Goal: Task Accomplishment & Management: Use online tool/utility

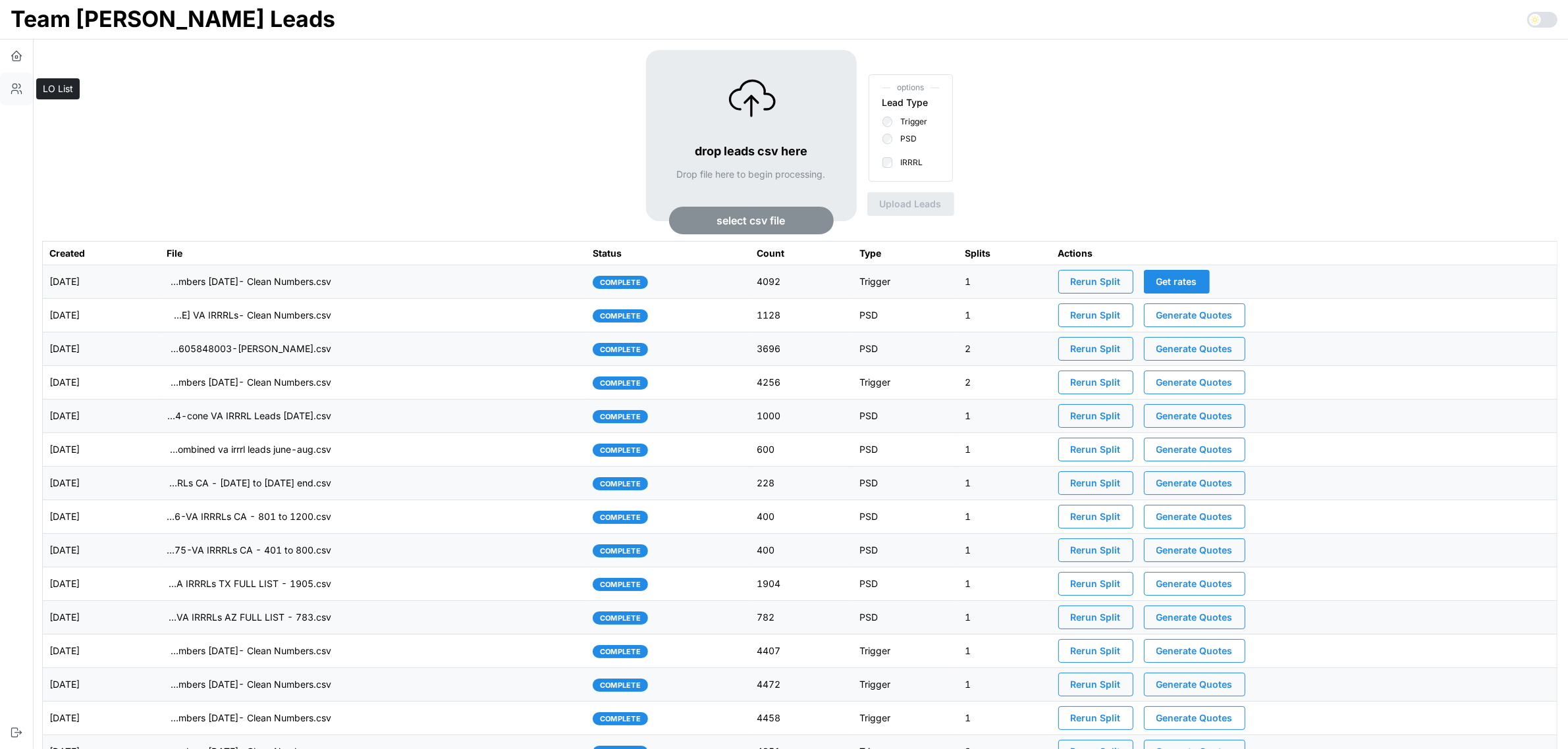
click at [18, 94] on icon "button" at bounding box center [16, 88] width 13 height 13
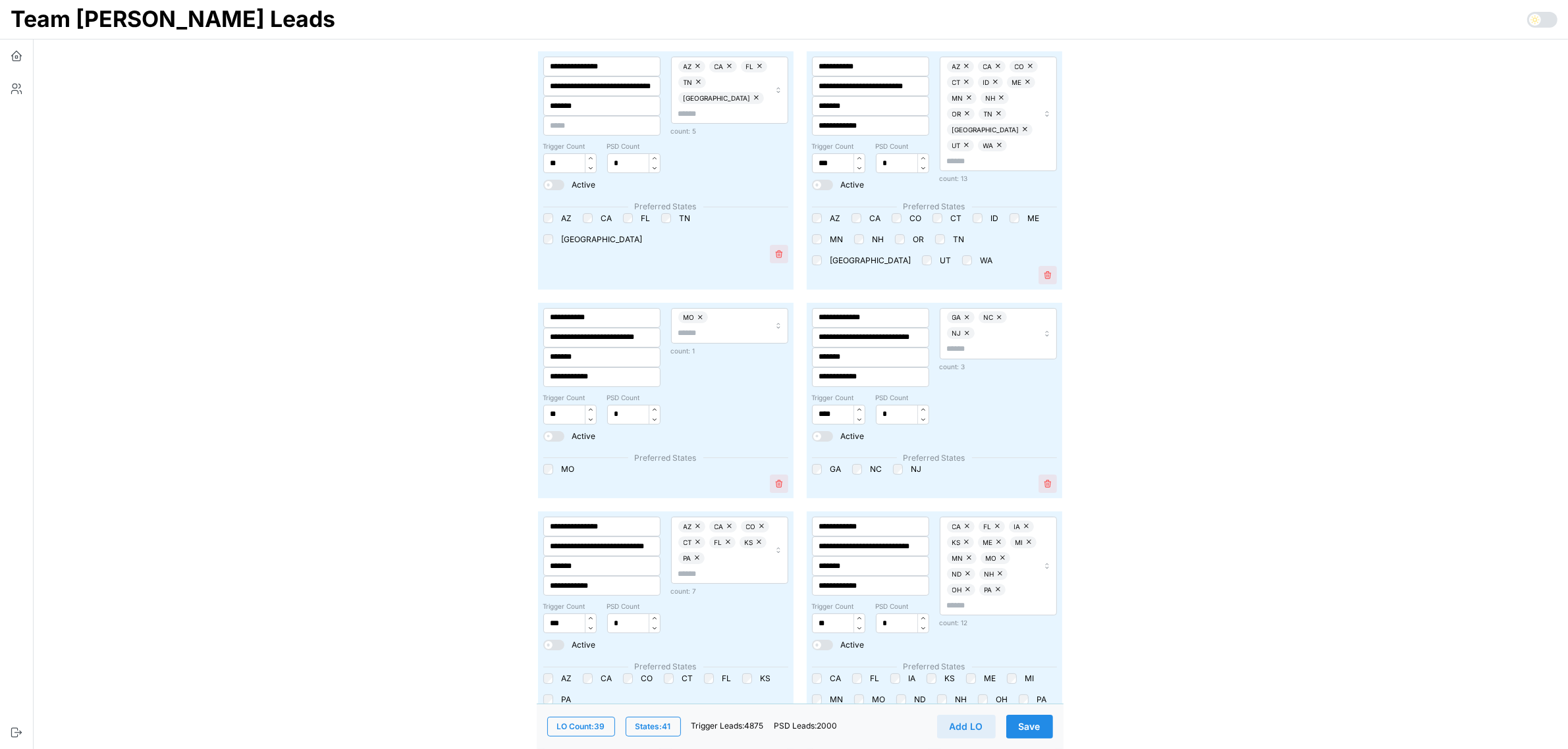
click at [1034, 726] on span "Save" at bounding box center [1029, 726] width 22 height 23
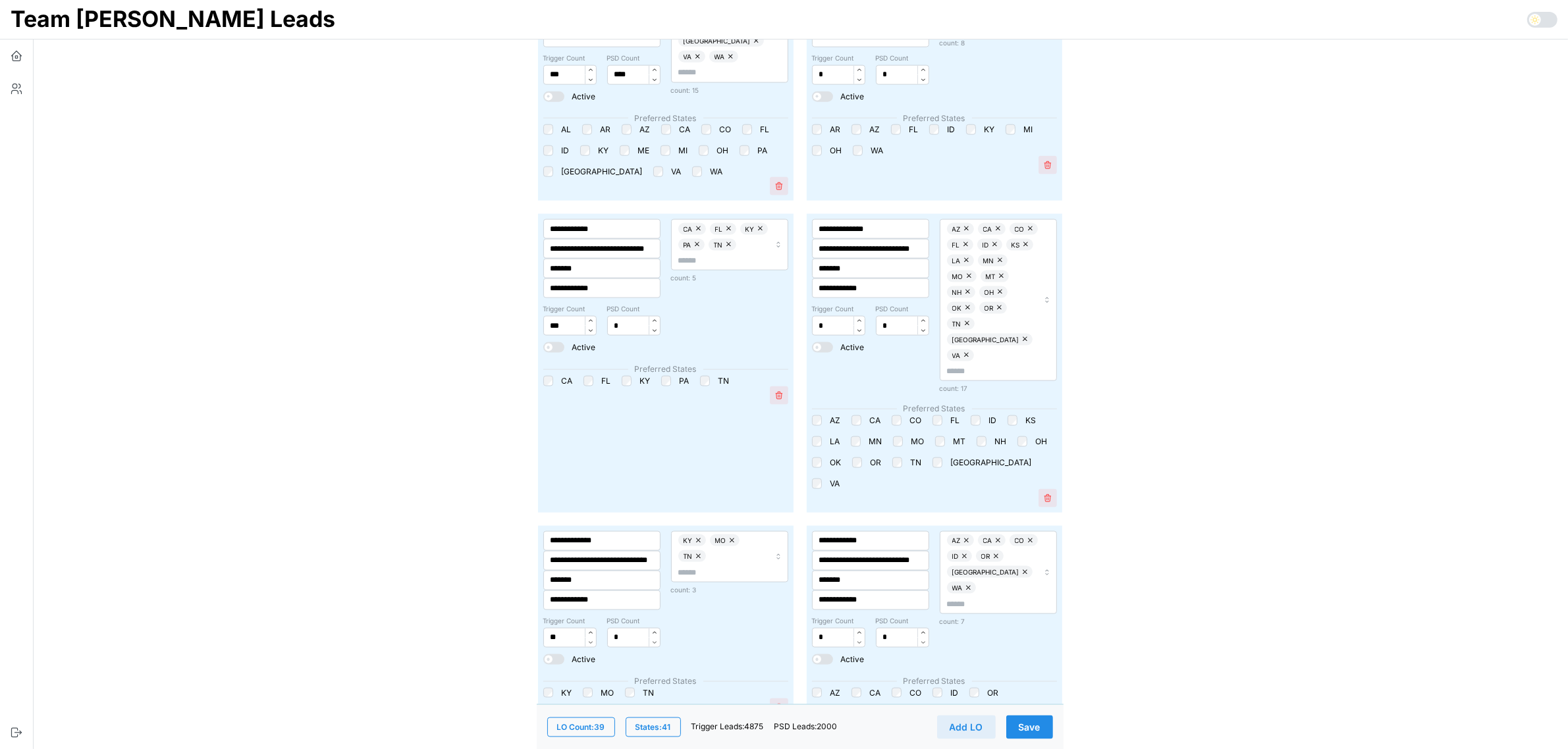
scroll to position [2222, 0]
click at [1034, 724] on span "Save" at bounding box center [1029, 726] width 22 height 23
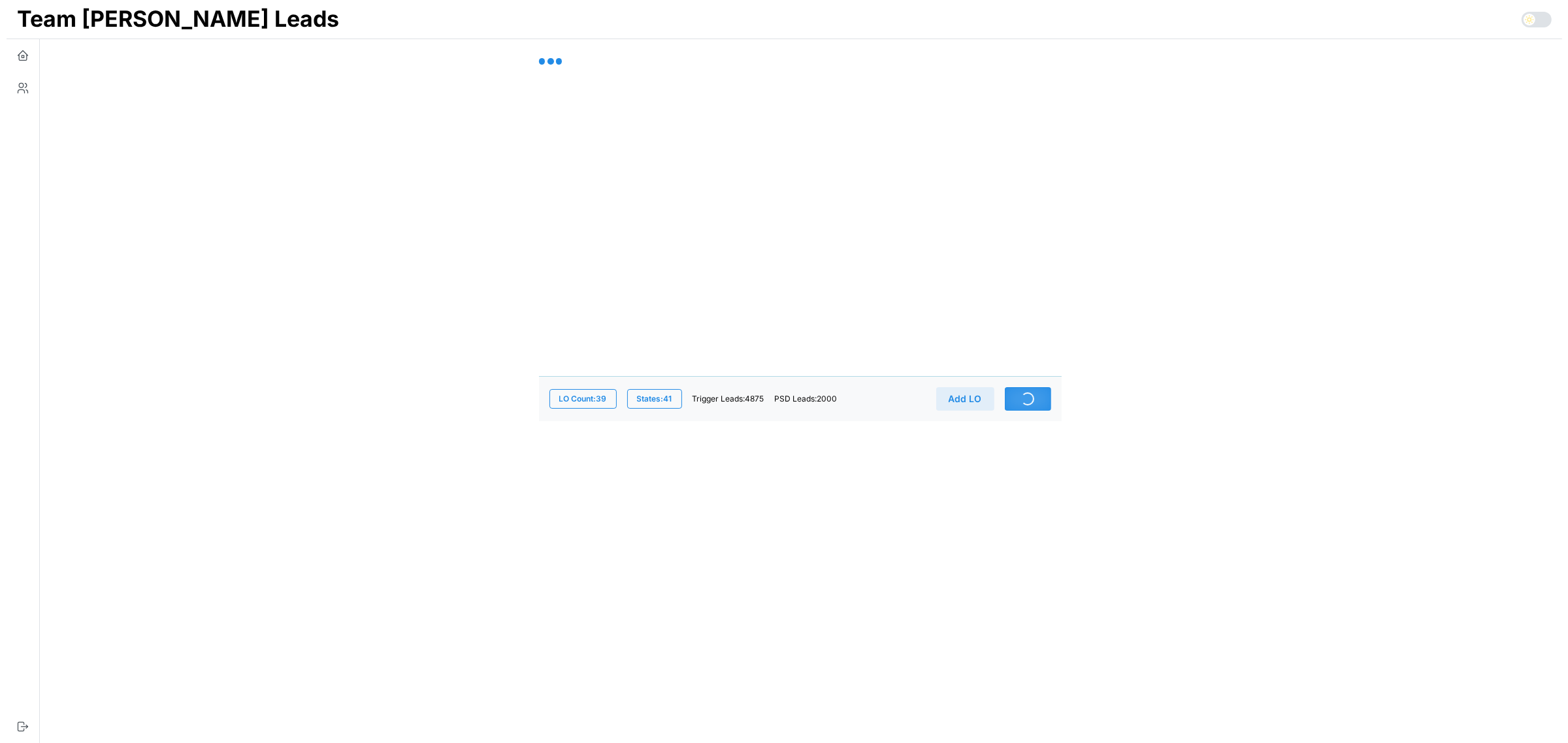
scroll to position [0, 0]
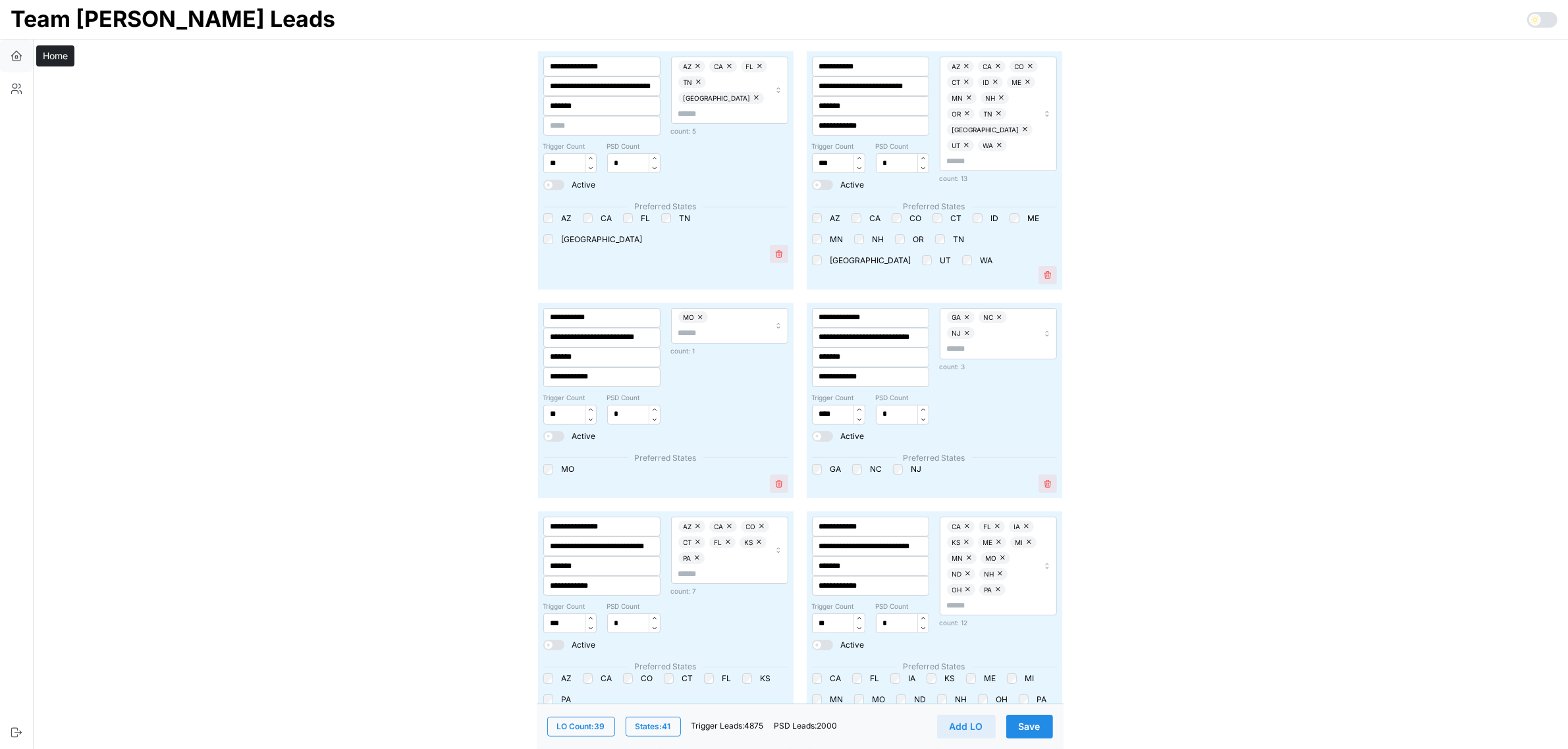
click at [10, 58] on icon "button" at bounding box center [16, 56] width 13 height 13
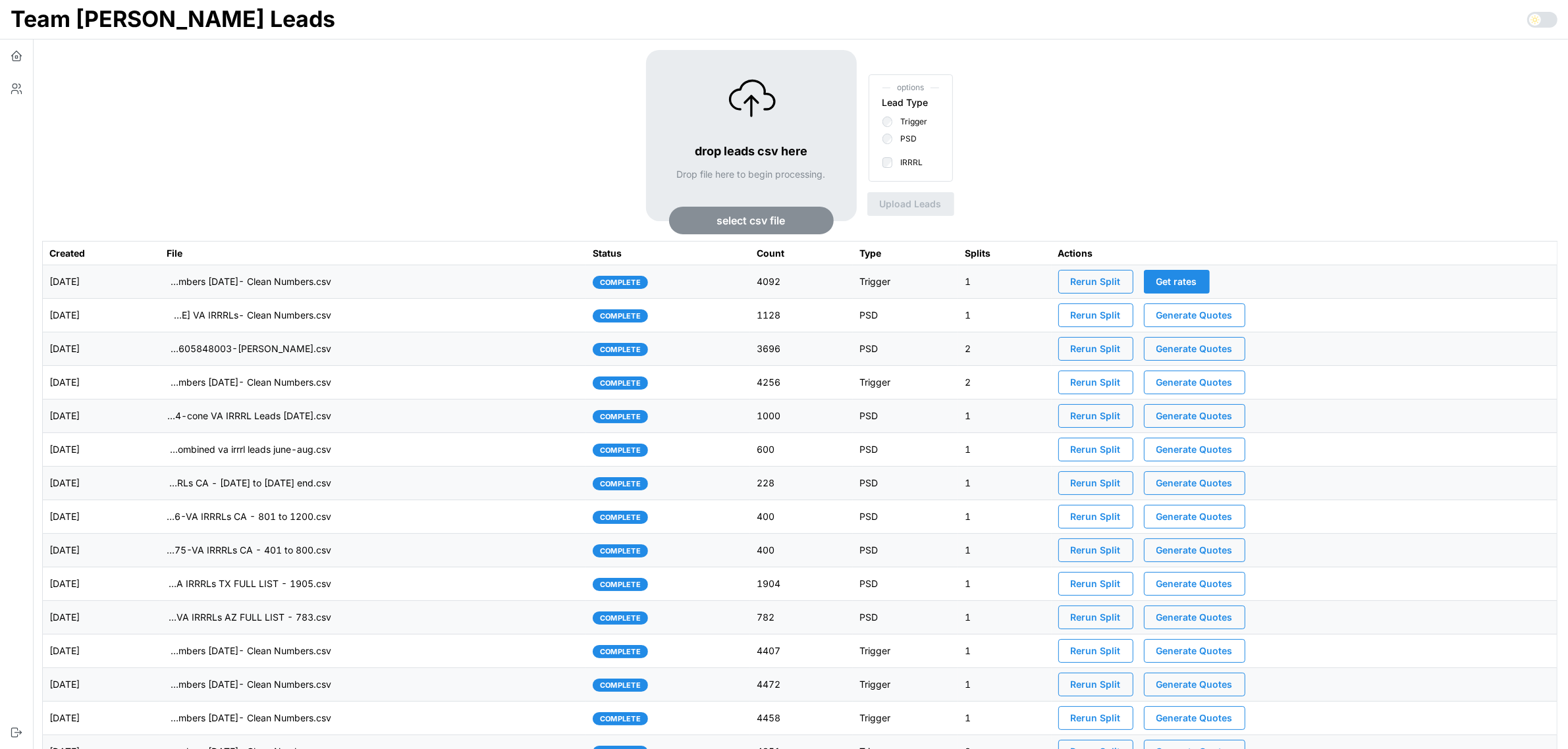
click at [1114, 278] on span "Rerun Split" at bounding box center [1095, 282] width 50 height 23
click at [431, 280] on td "imports/[PERSON_NAME]/1757686612454-TU Master List With Numbers [DATE]- Clean N…" at bounding box center [373, 282] width 426 height 34
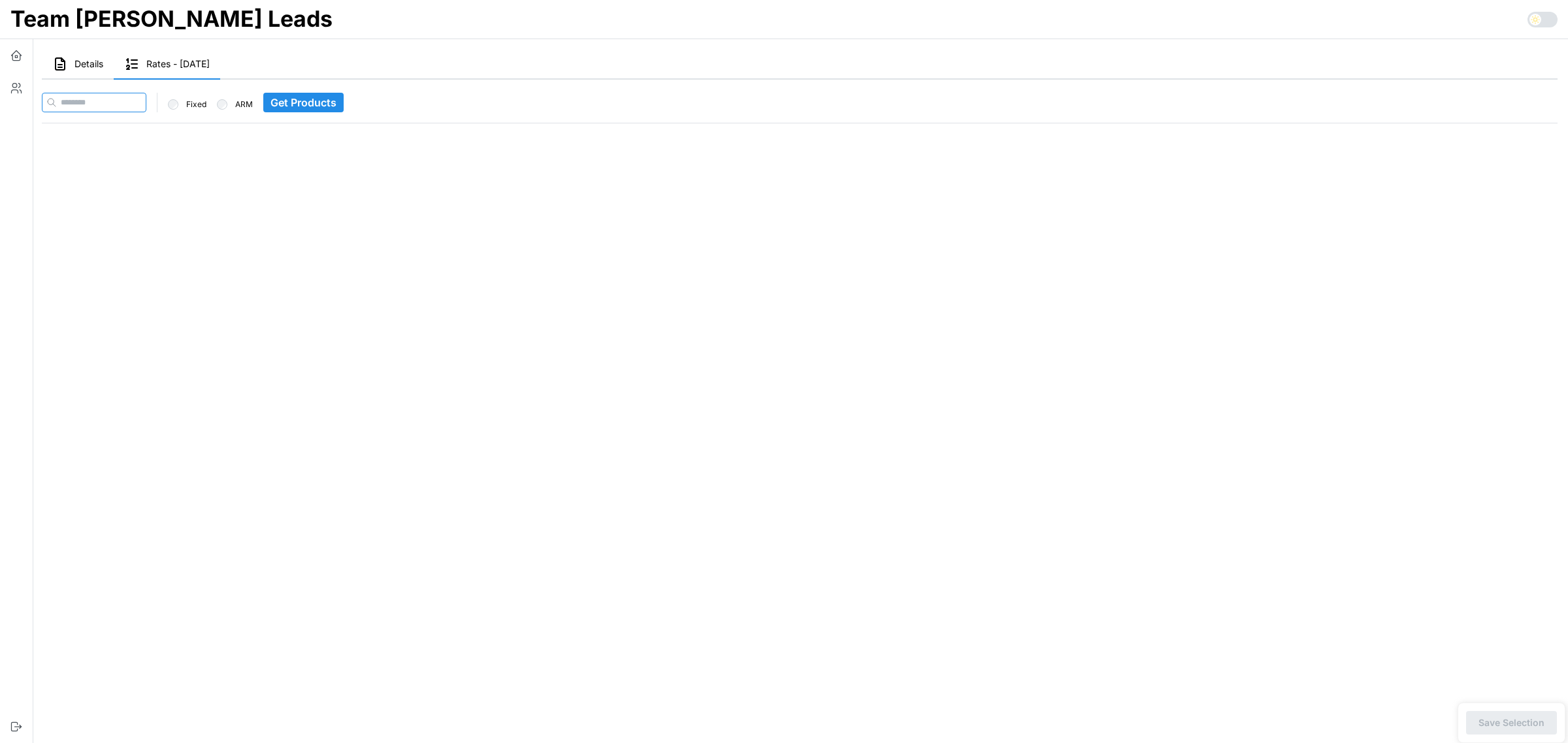
click at [122, 105] on input at bounding box center [94, 102] width 105 height 20
paste input "**********"
type input "**********"
click at [350, 99] on span "Get Products" at bounding box center [328, 102] width 66 height 18
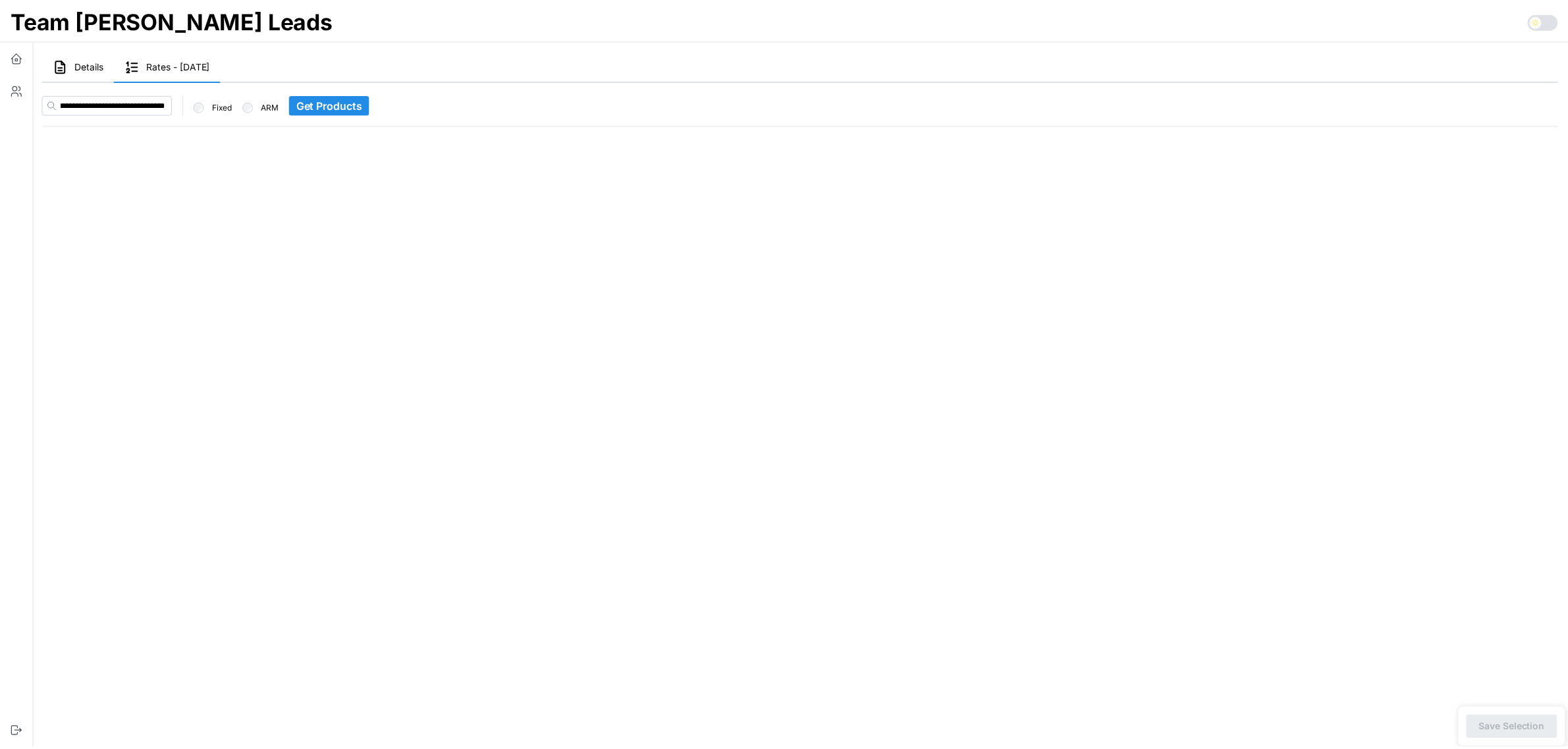
scroll to position [0, 0]
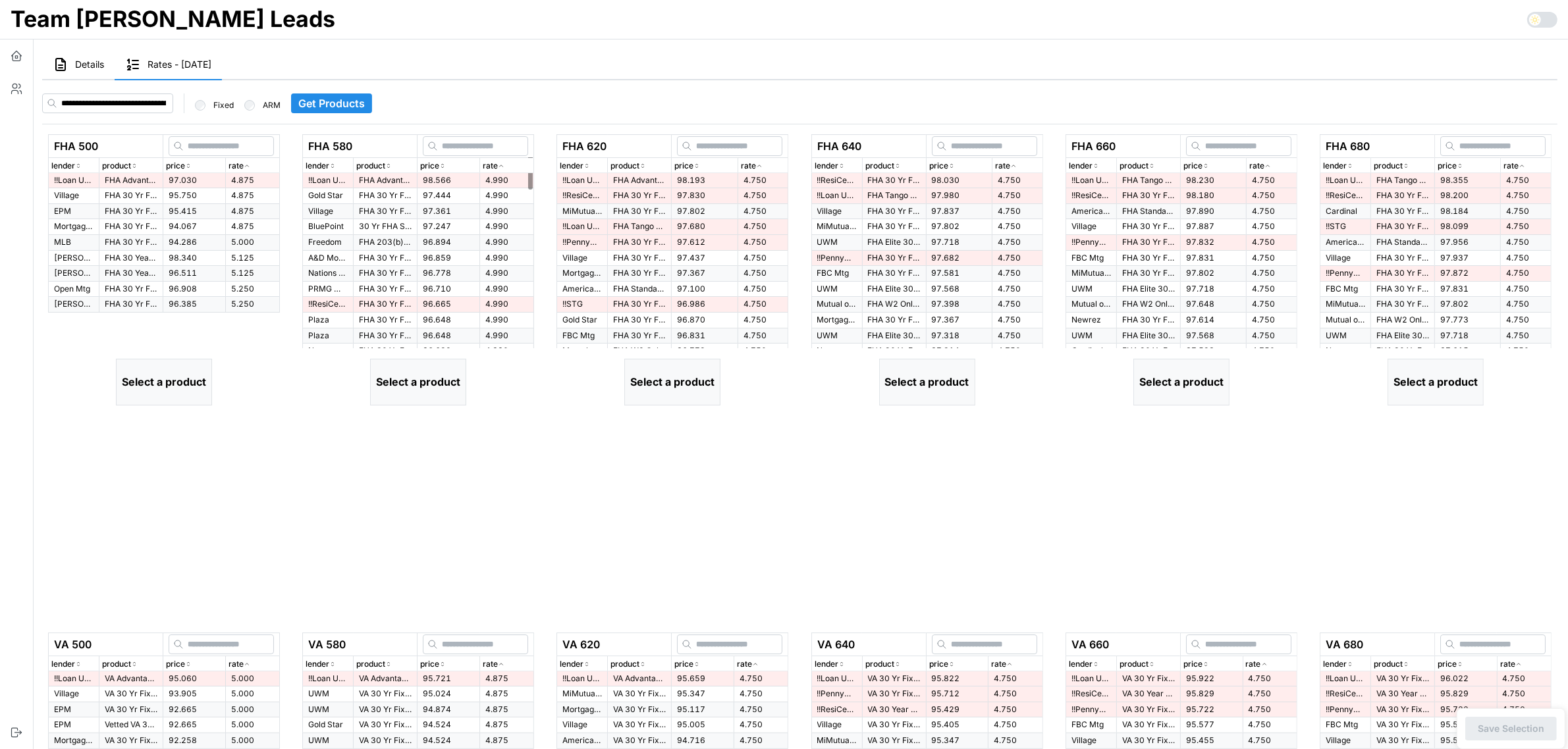
click at [241, 181] on span "4.875" at bounding box center [243, 180] width 23 height 10
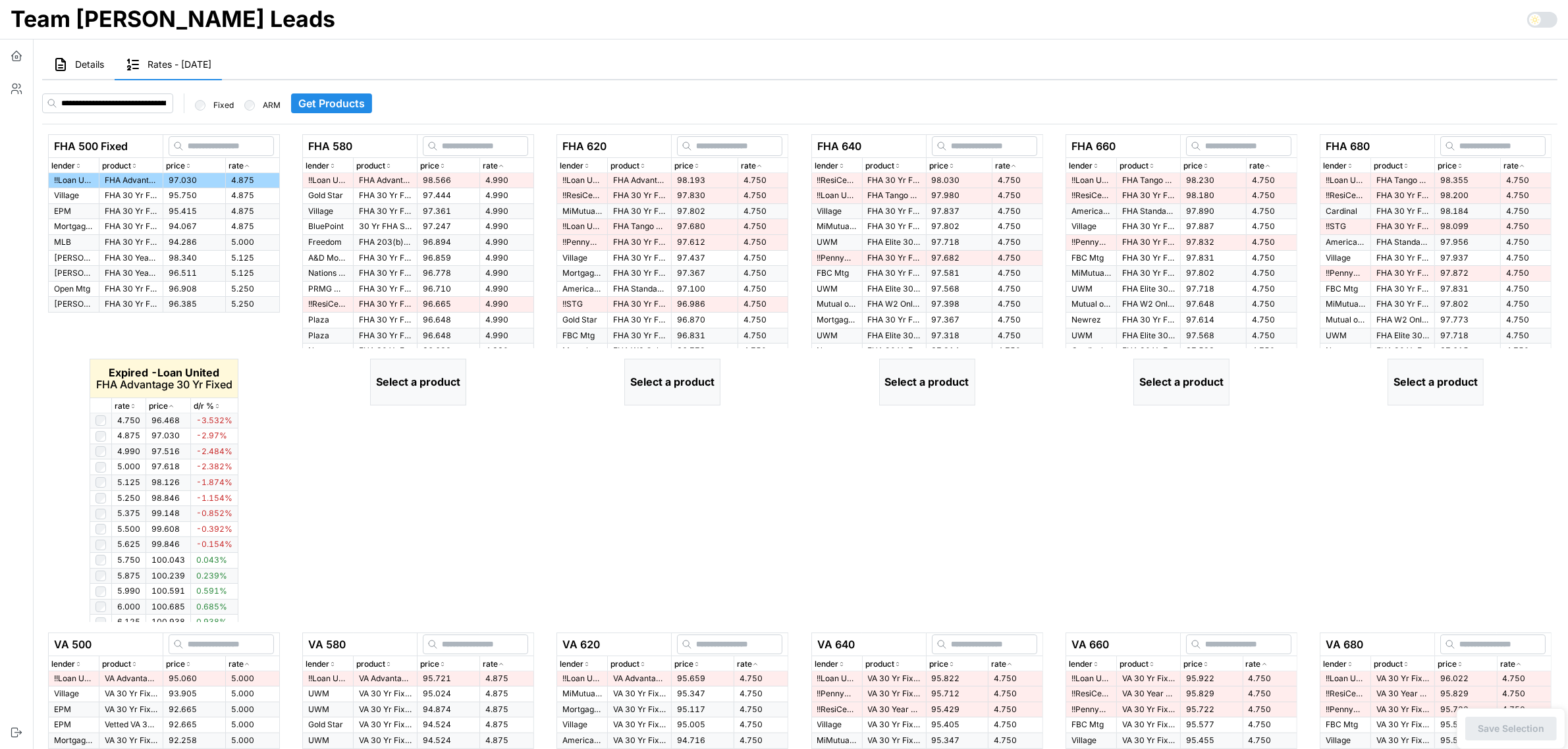
click at [248, 163] on icon "button" at bounding box center [247, 166] width 7 height 8
click at [134, 406] on icon "button" at bounding box center [133, 406] width 7 height 8
click at [126, 403] on p "rate" at bounding box center [122, 406] width 15 height 12
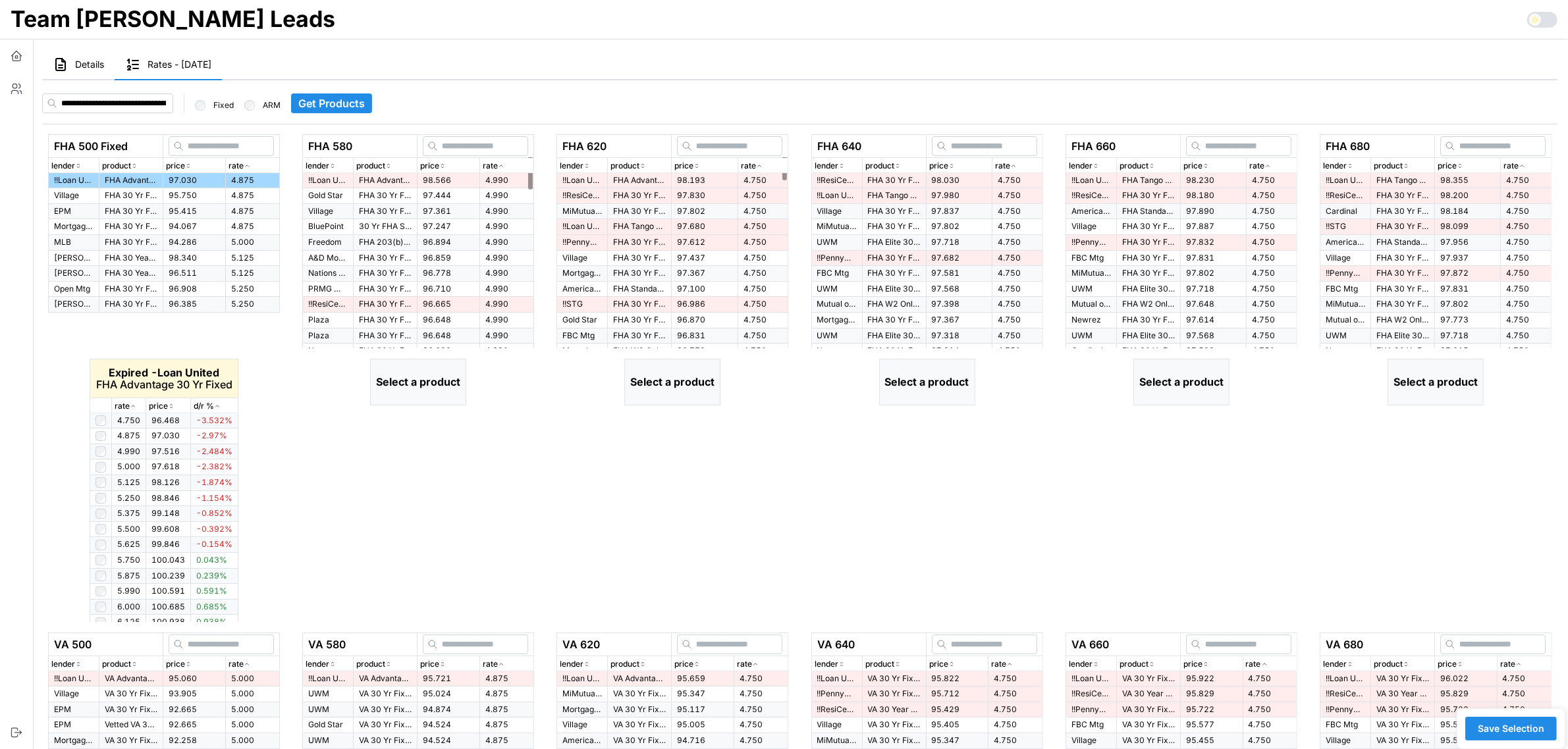
click at [502, 166] on icon "button" at bounding box center [501, 166] width 3 height 2
click at [502, 166] on icon "button" at bounding box center [501, 166] width 7 height 8
click at [417, 180] on td "98.566" at bounding box center [448, 181] width 62 height 15
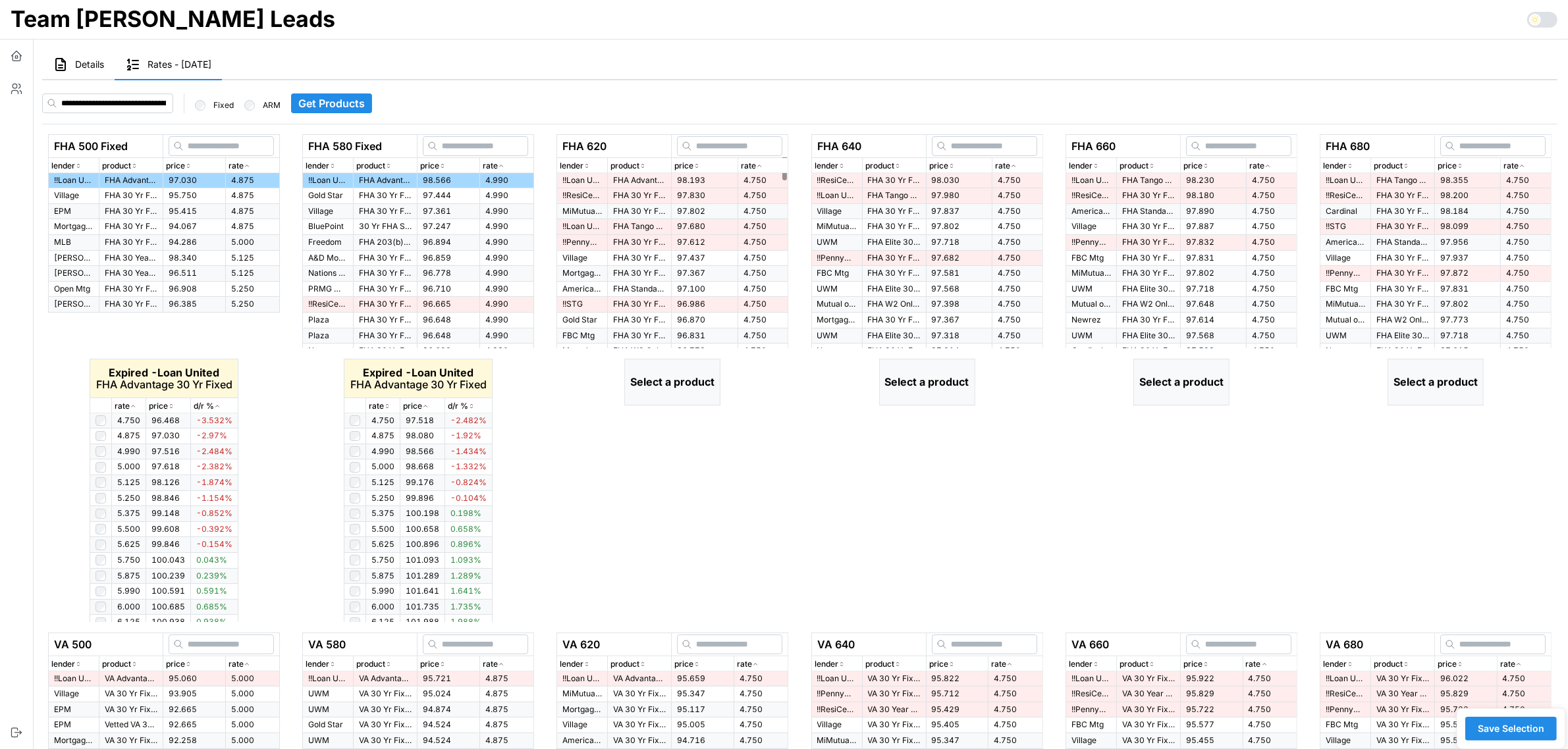
click at [756, 169] on icon "button" at bounding box center [759, 166] width 7 height 8
click at [745, 178] on span "4.750" at bounding box center [755, 180] width 23 height 10
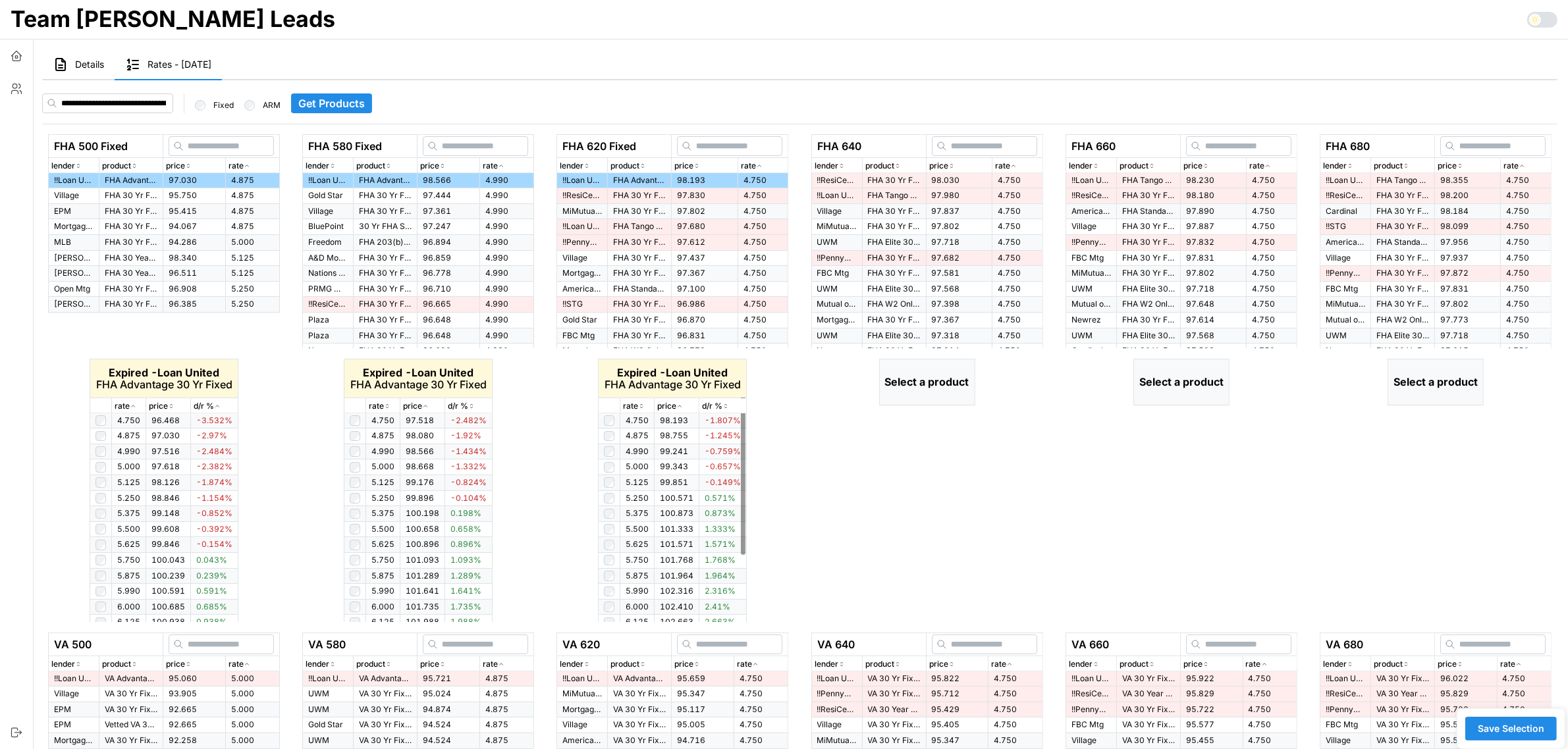
click at [643, 403] on icon "button" at bounding box center [641, 406] width 7 height 8
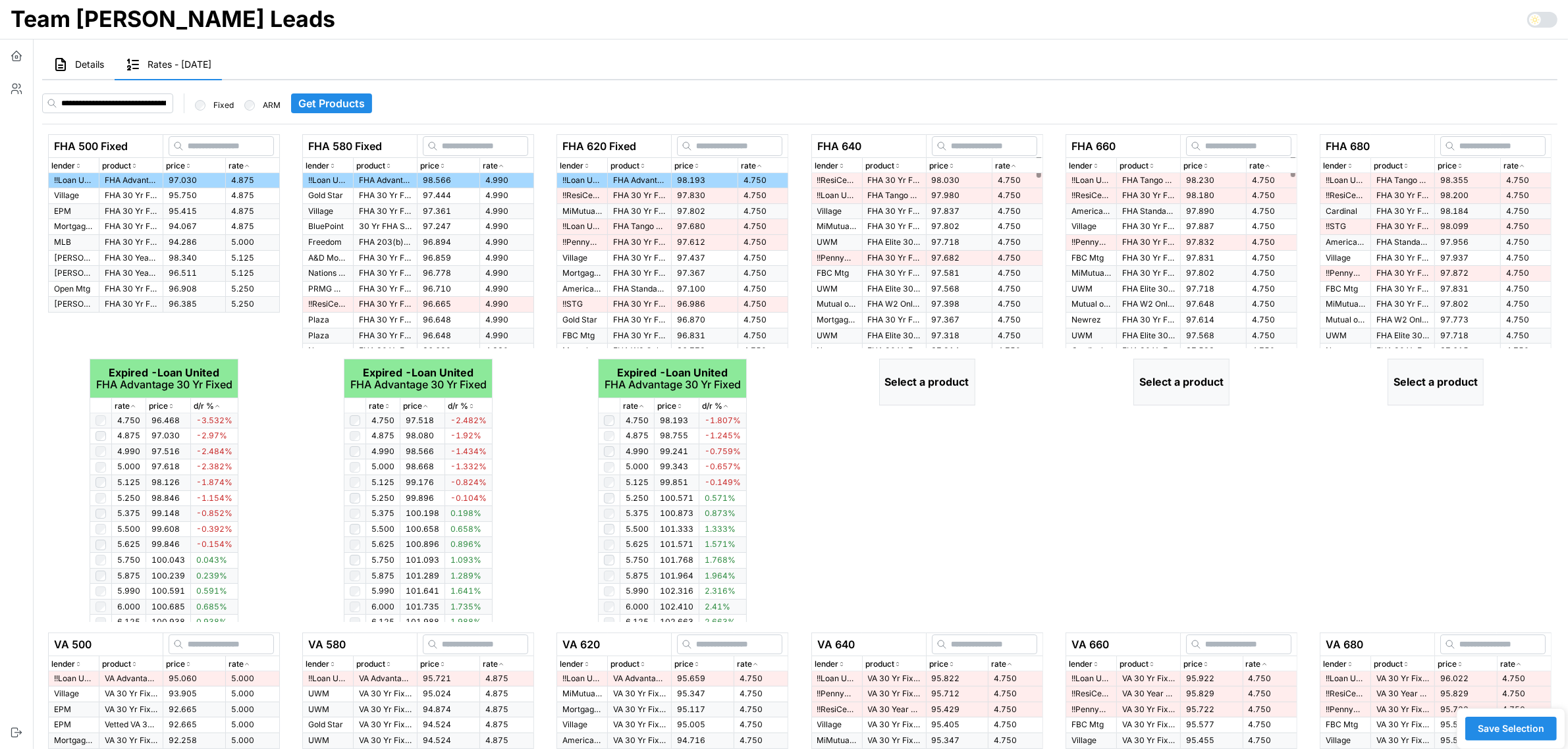
click at [1019, 165] on div "rate" at bounding box center [1017, 166] width 45 height 12
click at [933, 201] on td "97.980" at bounding box center [959, 196] width 66 height 16
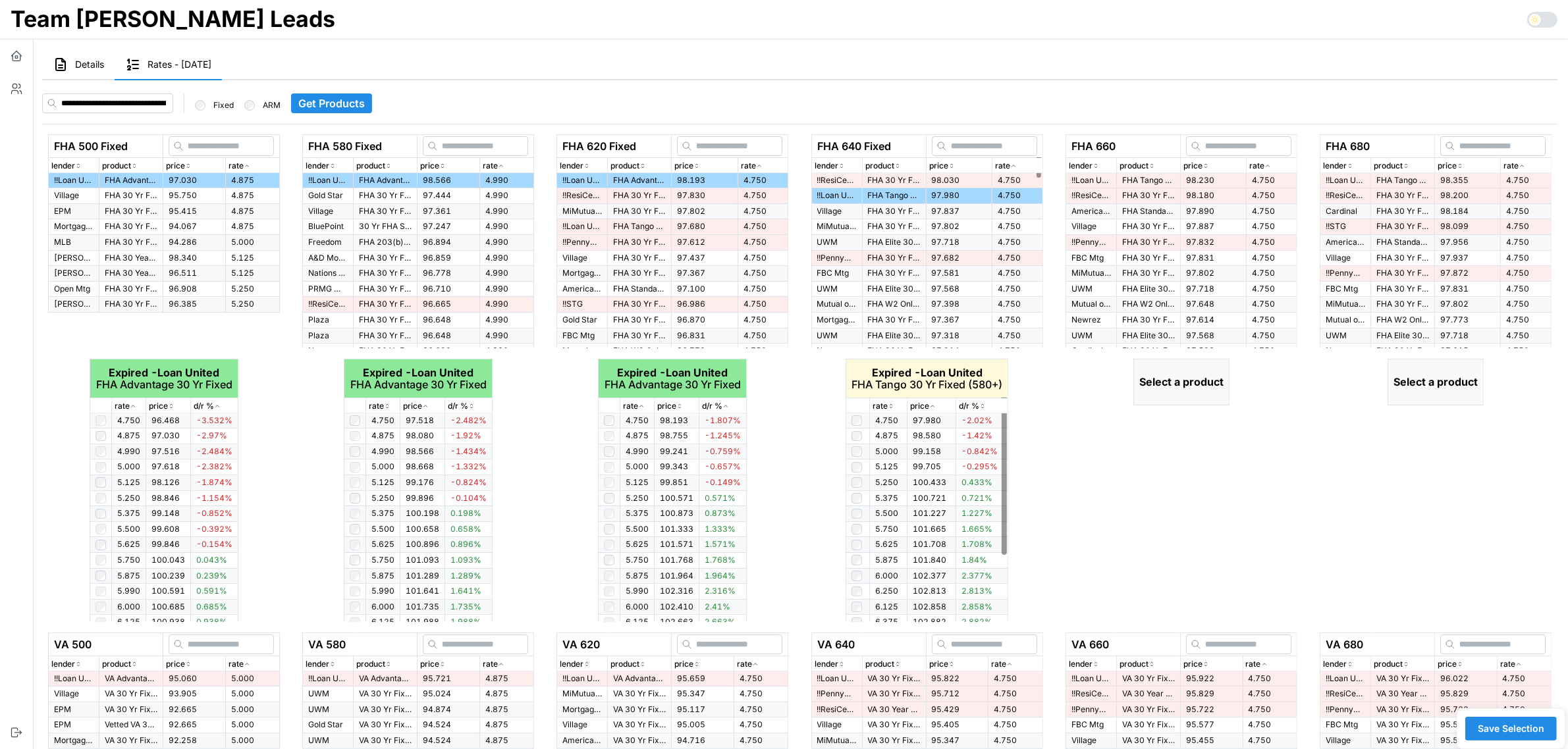
click at [890, 410] on icon "button" at bounding box center [891, 406] width 7 height 8
click at [1266, 177] on span "4.750" at bounding box center [1264, 180] width 23 height 10
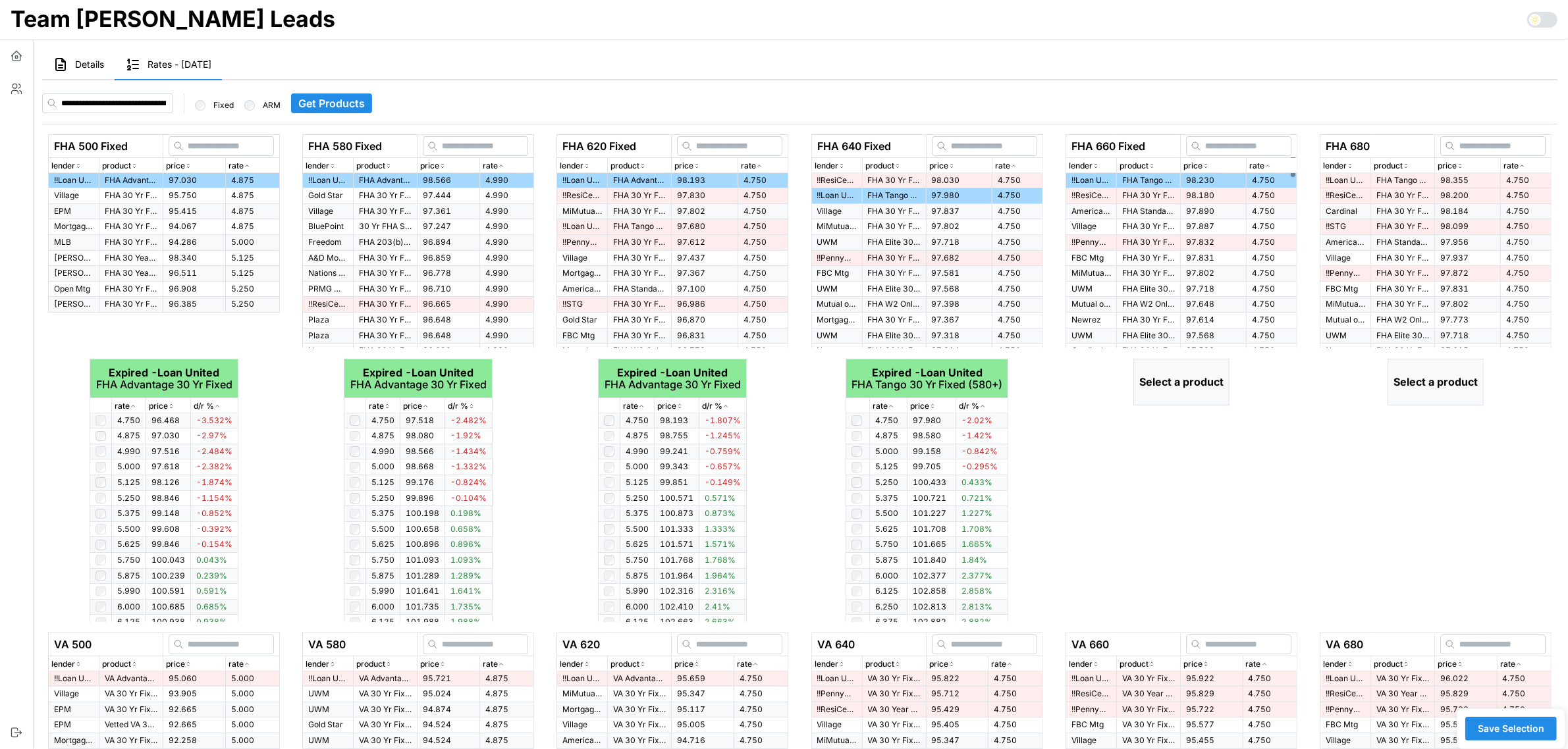
click at [1273, 169] on div "rate" at bounding box center [1271, 166] width 45 height 12
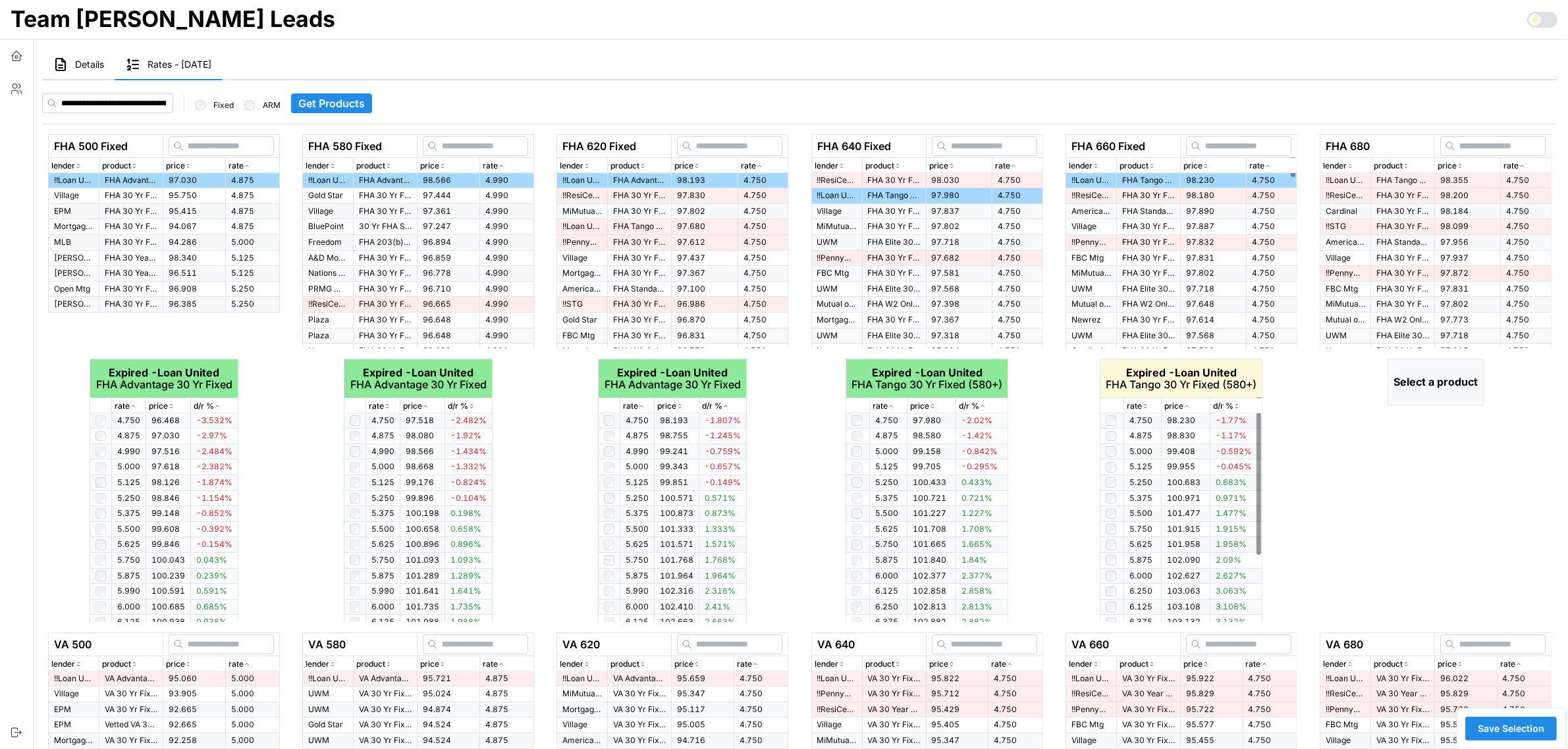
click at [1147, 406] on icon "button" at bounding box center [1145, 406] width 7 height 8
click at [1516, 165] on p "rate" at bounding box center [1511, 166] width 15 height 12
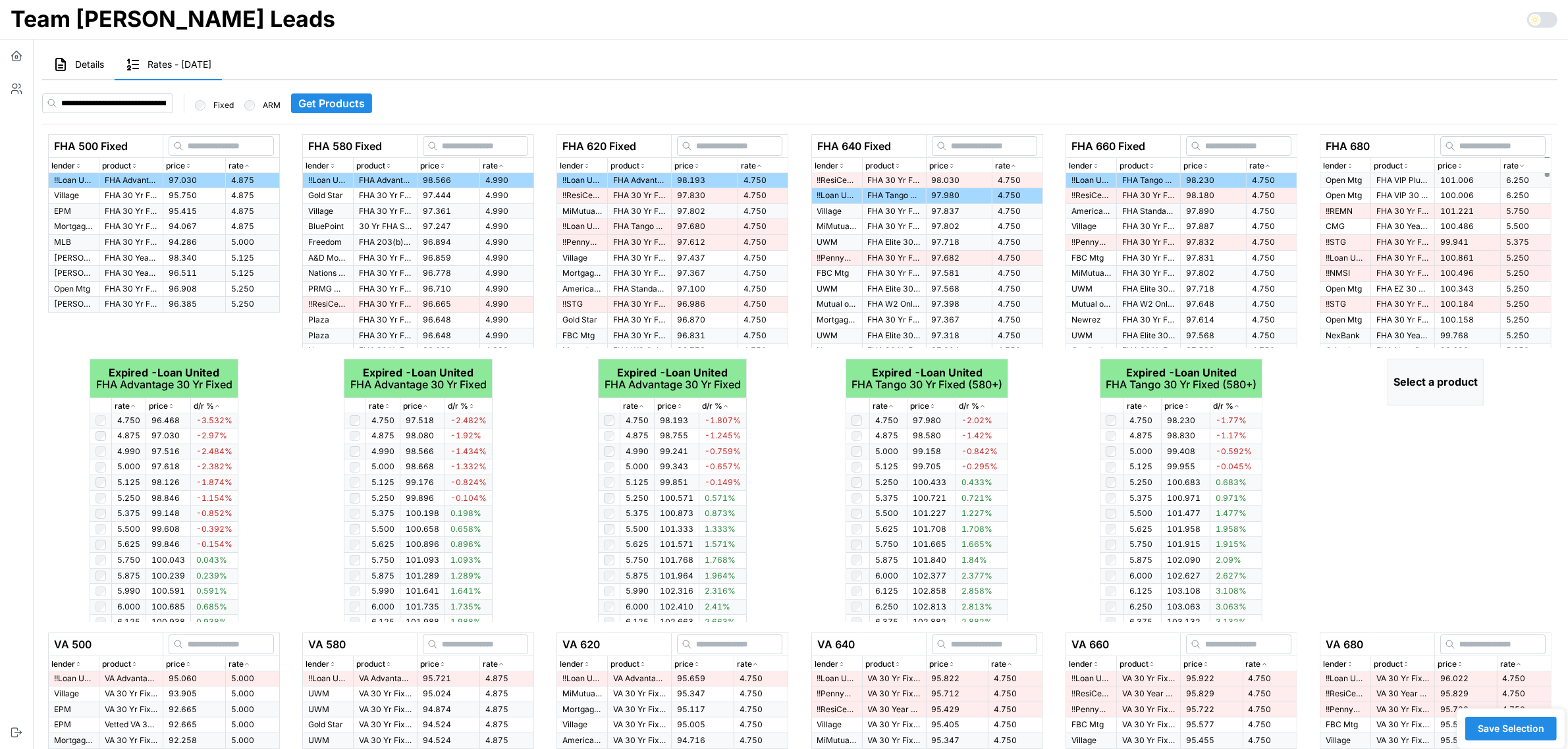
click at [1516, 165] on p "rate" at bounding box center [1511, 166] width 15 height 12
click at [1454, 177] on span "98.355" at bounding box center [1454, 180] width 28 height 10
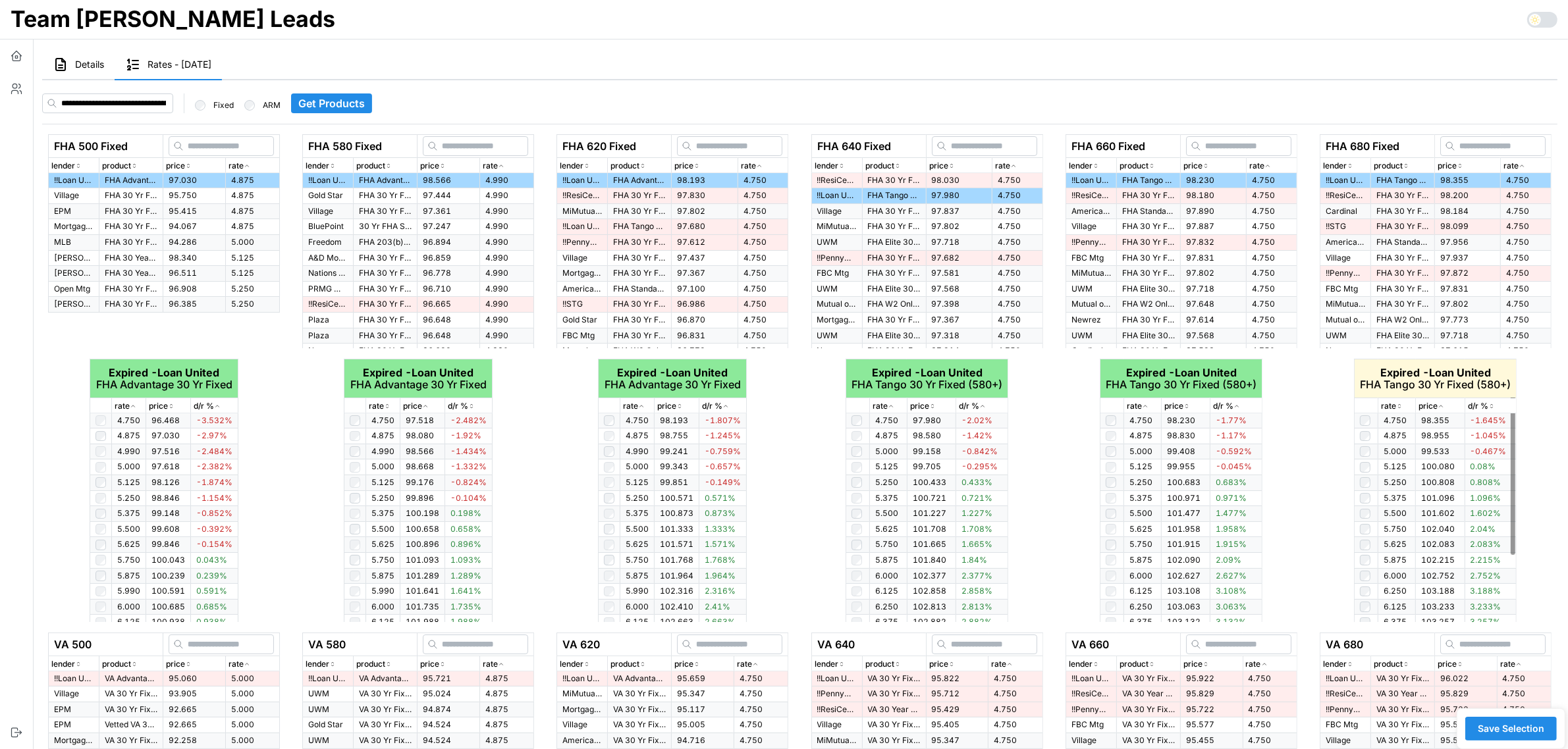
click at [1398, 407] on icon "button" at bounding box center [1399, 406] width 7 height 8
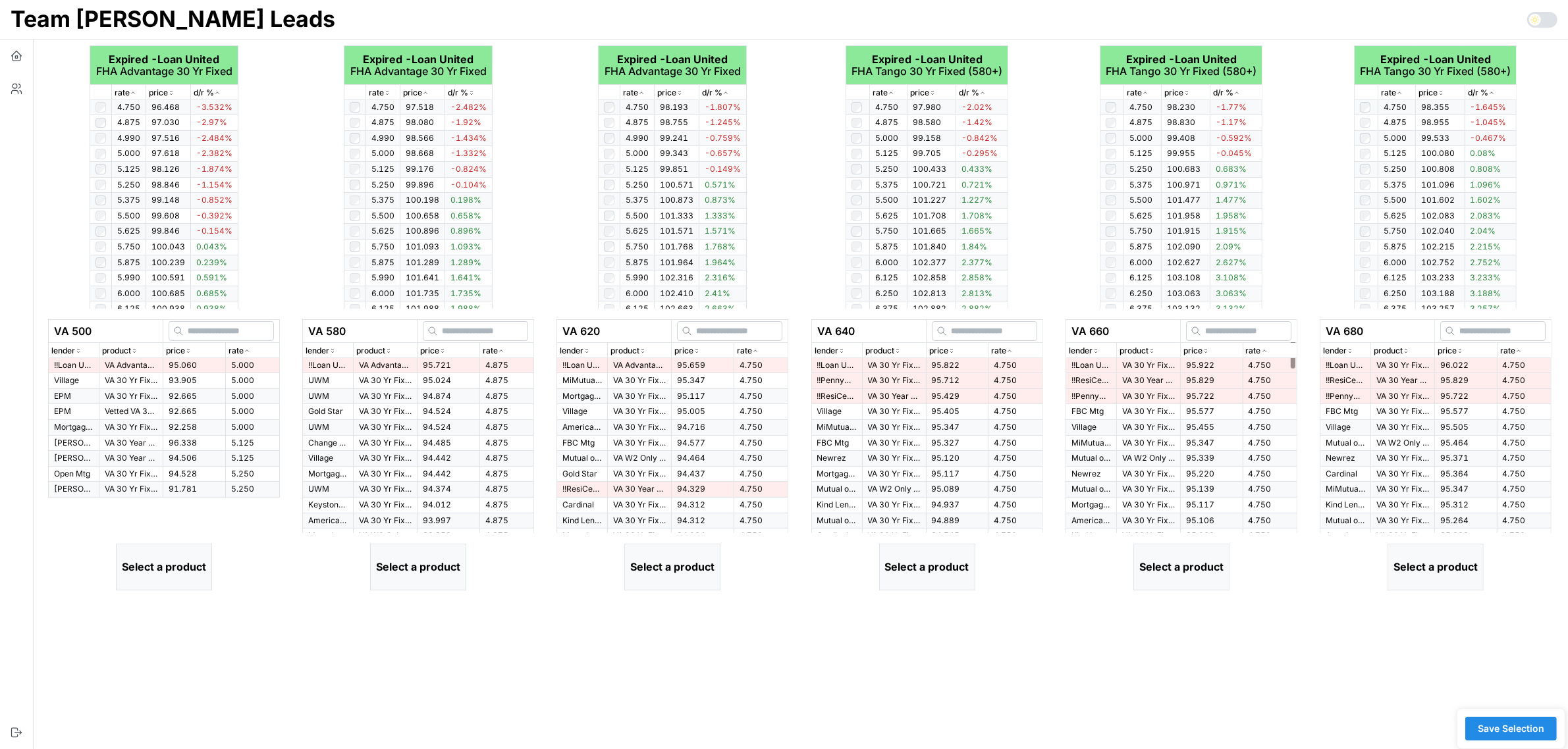
scroll to position [329, 0]
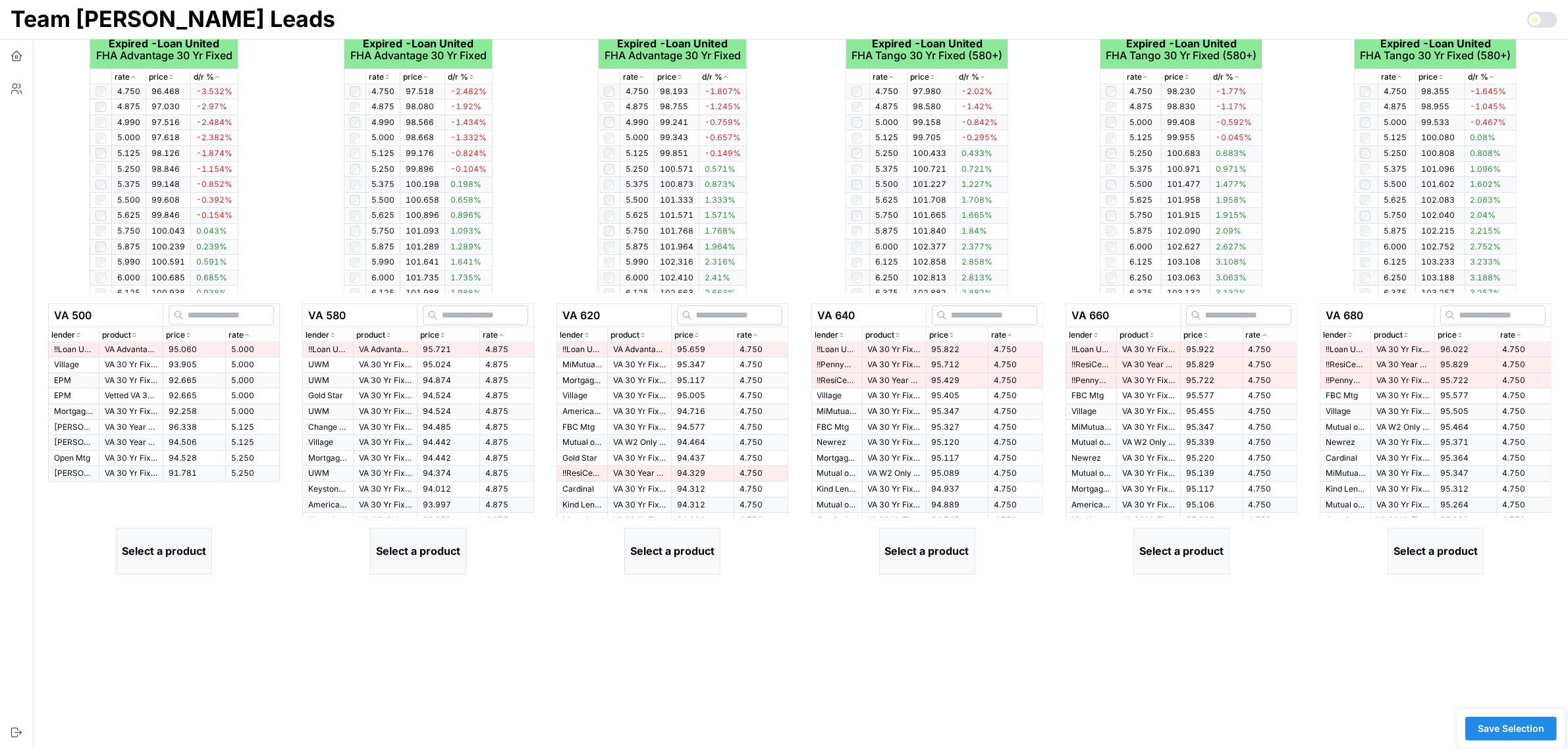
click at [243, 334] on p "rate" at bounding box center [236, 335] width 15 height 12
click at [252, 334] on div "rate" at bounding box center [252, 335] width 48 height 12
click at [134, 351] on p "VA Advantage 30 Yr Fixed" at bounding box center [131, 350] width 53 height 11
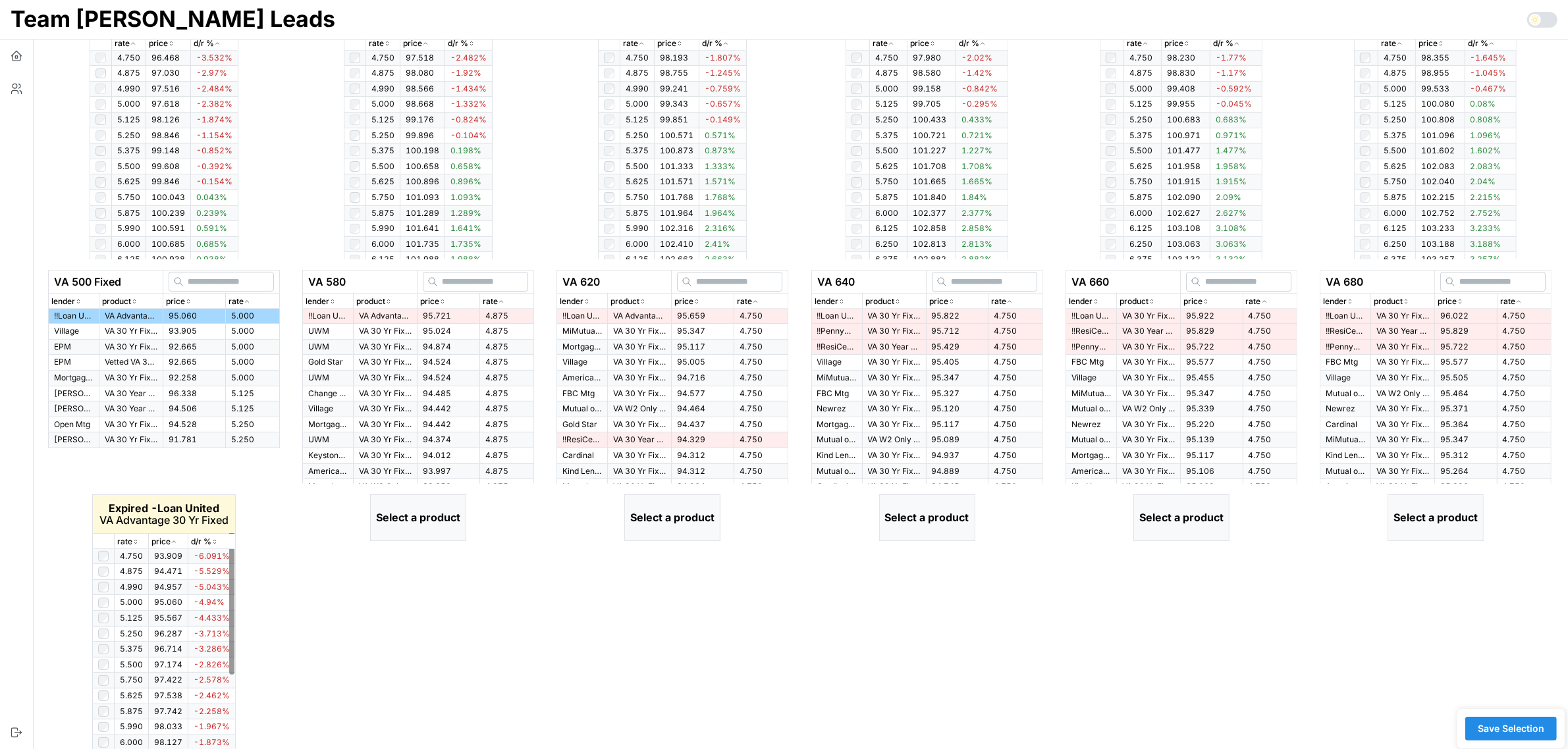
scroll to position [392, 0]
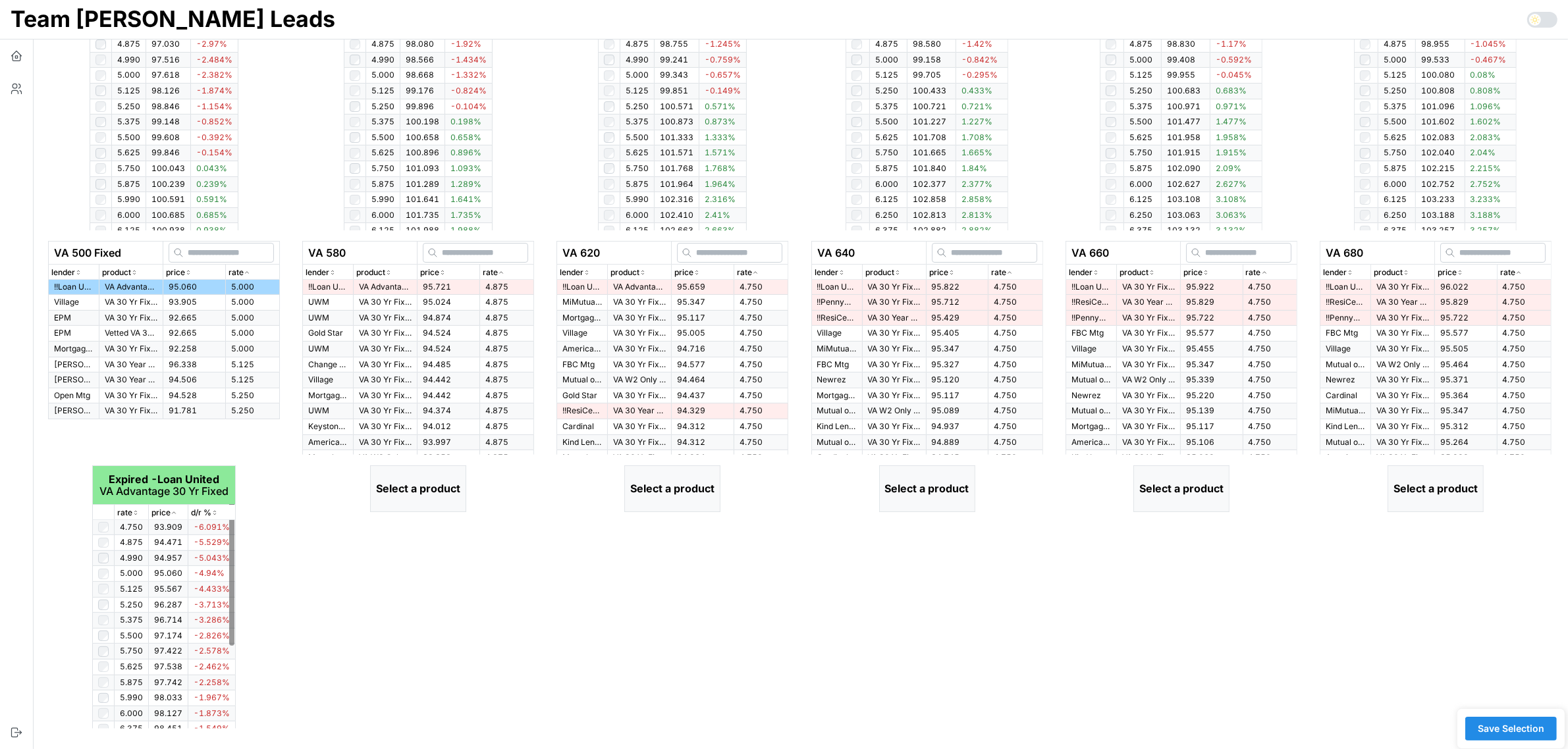
click at [138, 513] on icon "button" at bounding box center [136, 513] width 7 height 8
click at [507, 267] on div "rate" at bounding box center [506, 273] width 48 height 12
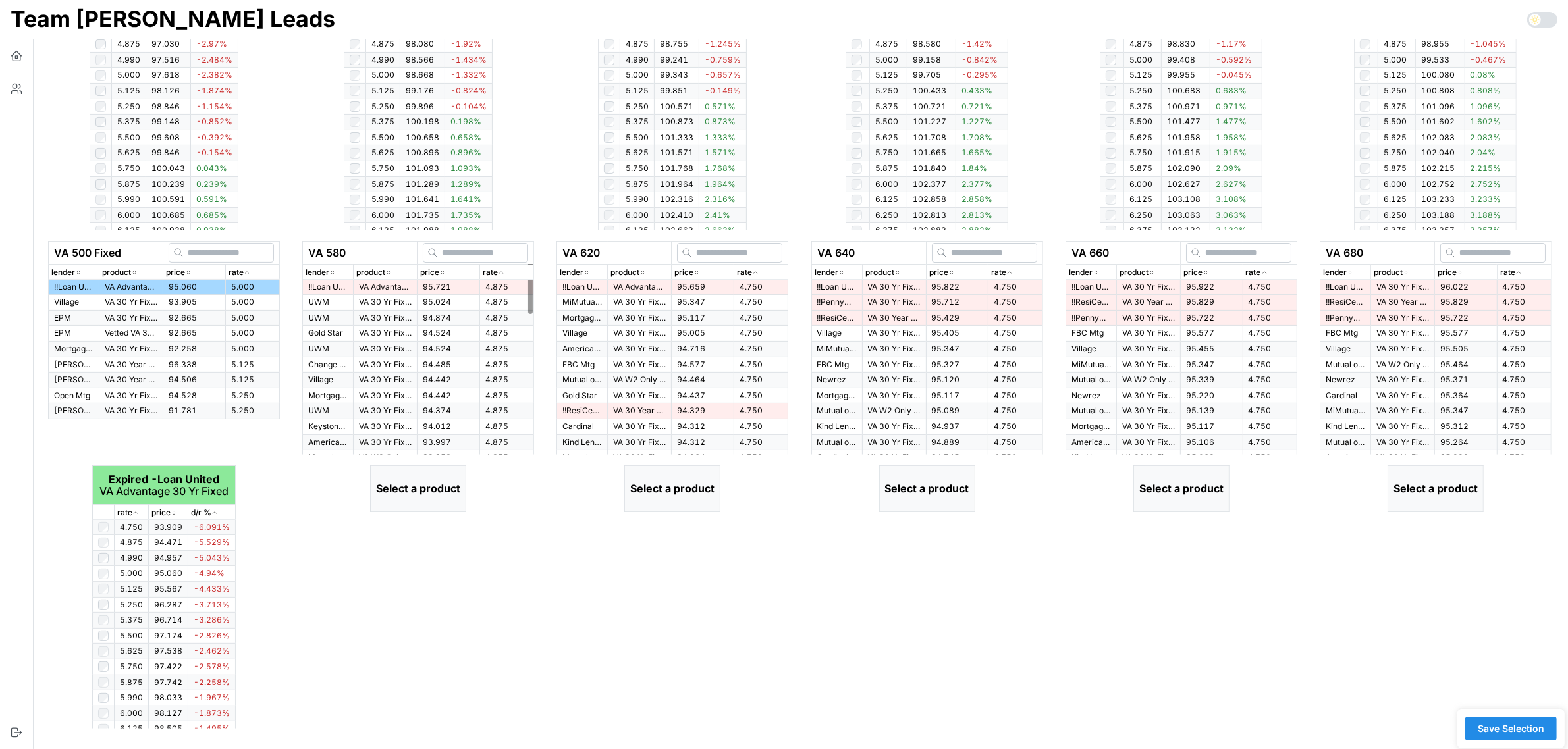
click at [456, 285] on td "95.721" at bounding box center [448, 287] width 62 height 15
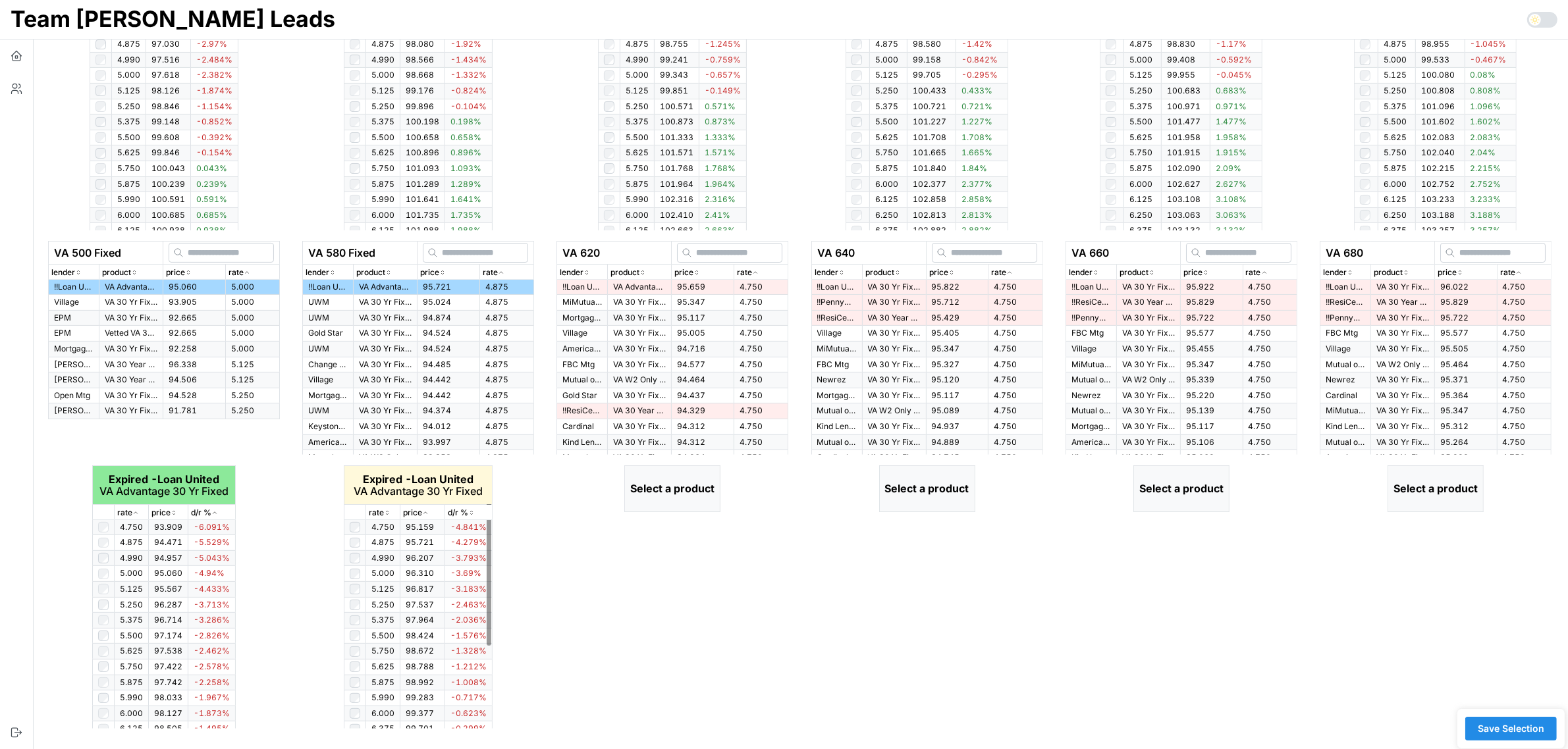
click at [389, 513] on icon "button" at bounding box center [387, 513] width 7 height 8
click at [389, 513] on icon "button" at bounding box center [387, 513] width 7 height 8
click at [389, 513] on icon "button" at bounding box center [387, 513] width 3 height 2
click at [752, 274] on icon "button" at bounding box center [755, 273] width 7 height 8
click at [761, 270] on div "rate" at bounding box center [761, 273] width 48 height 12
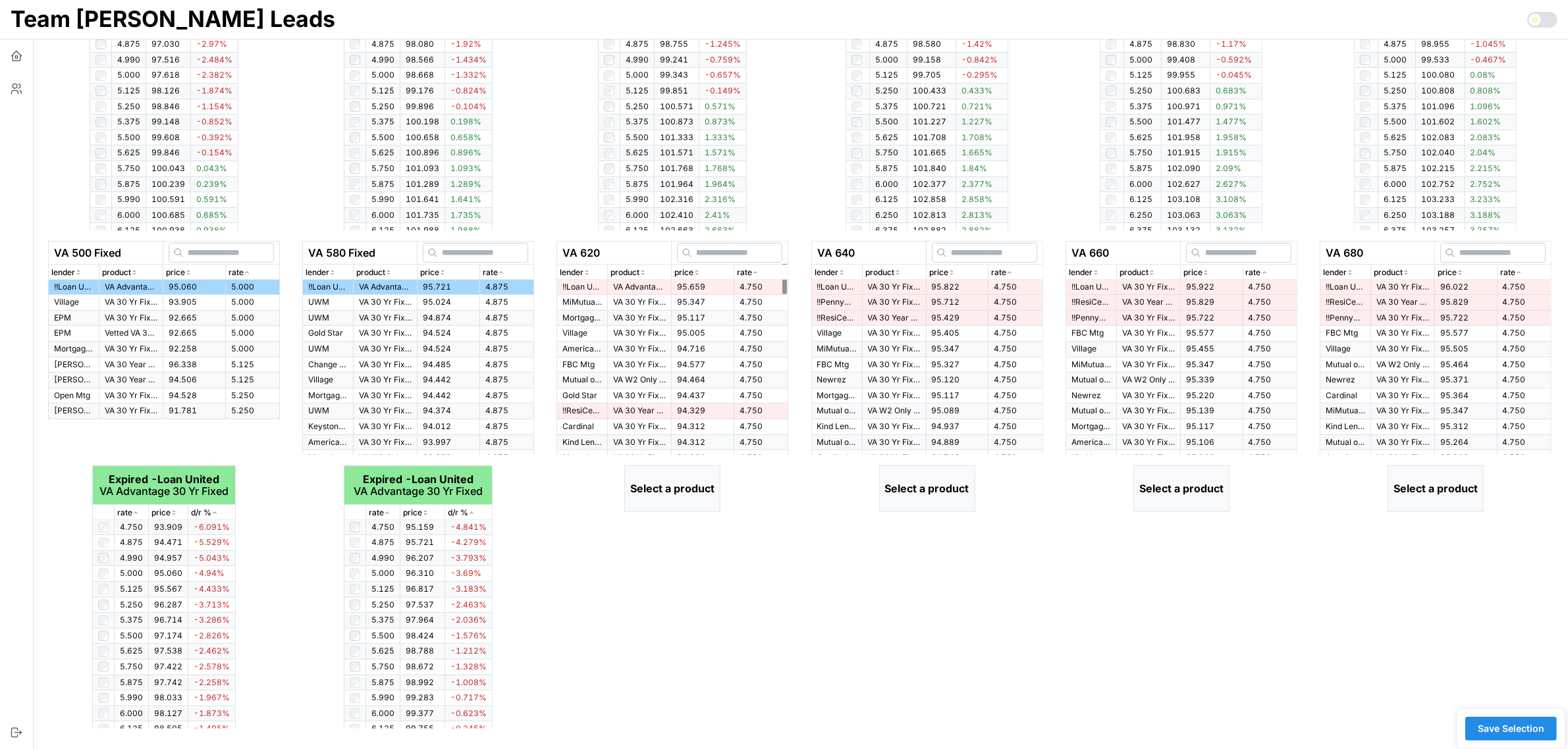
click at [677, 287] on span "95.659" at bounding box center [691, 286] width 28 height 10
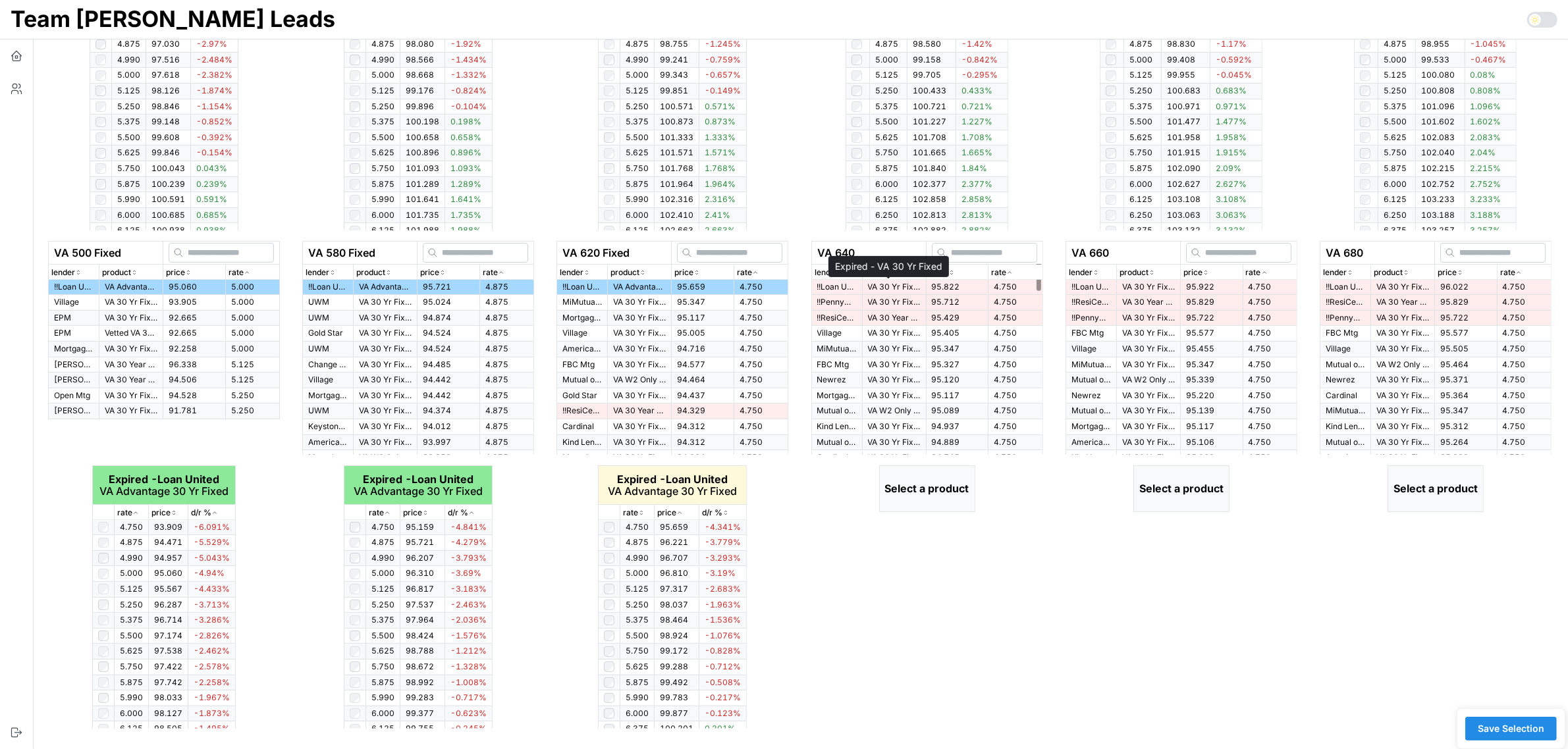
click at [903, 282] on p "VA 30 Yr Fixed" at bounding box center [894, 287] width 53 height 11
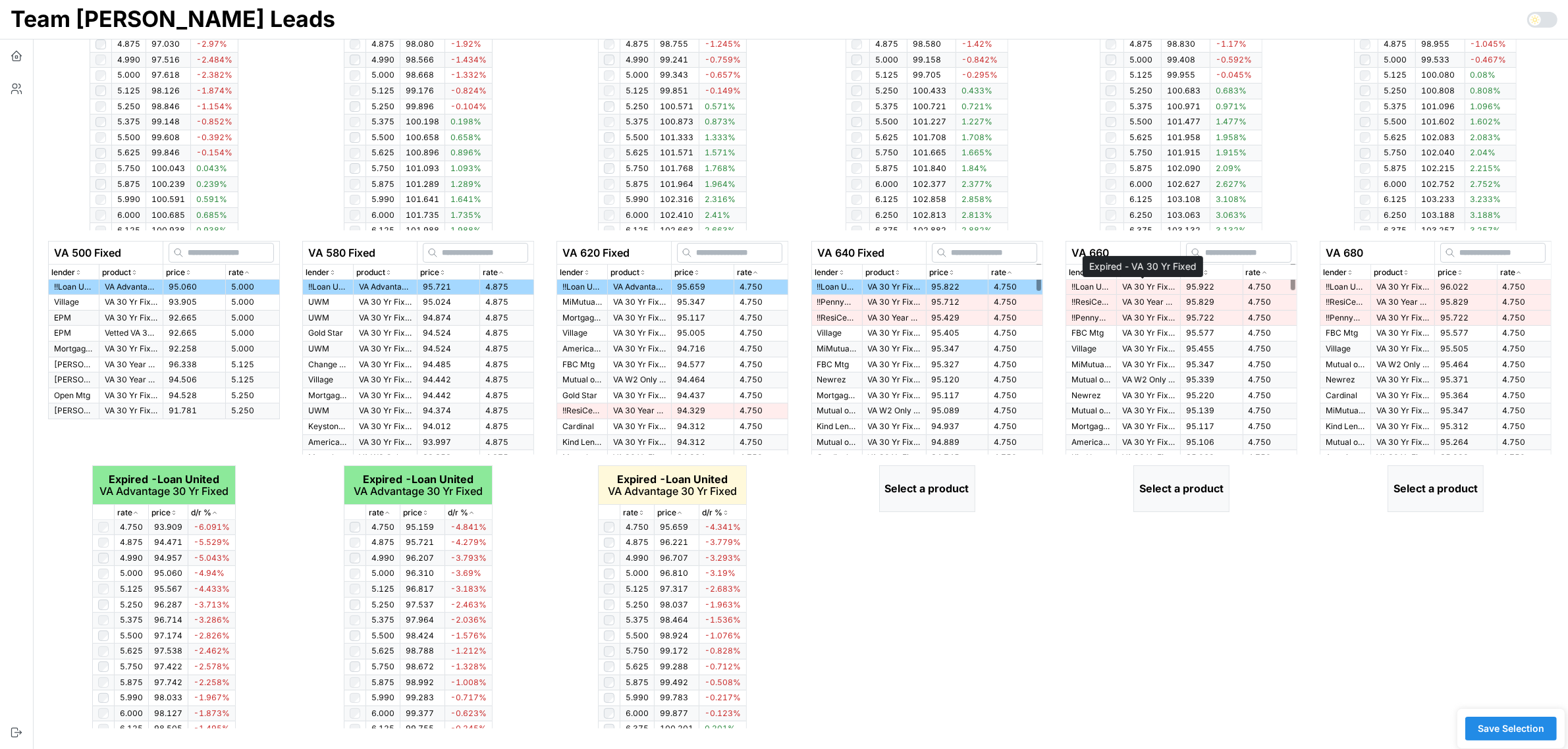
click at [1218, 286] on td "95.922" at bounding box center [1211, 287] width 62 height 15
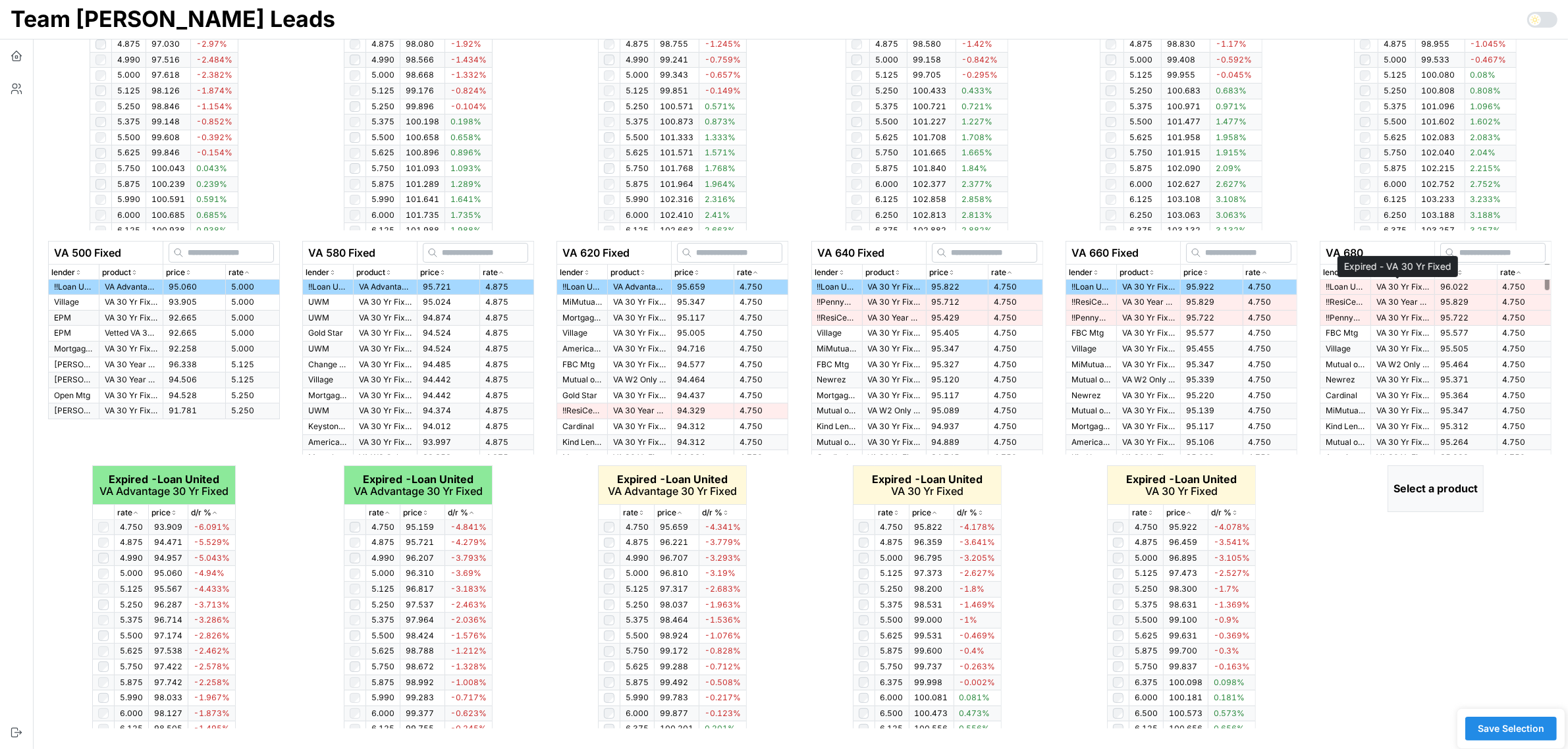
click at [1409, 282] on p "VA 30 Yr Fixed" at bounding box center [1402, 287] width 53 height 11
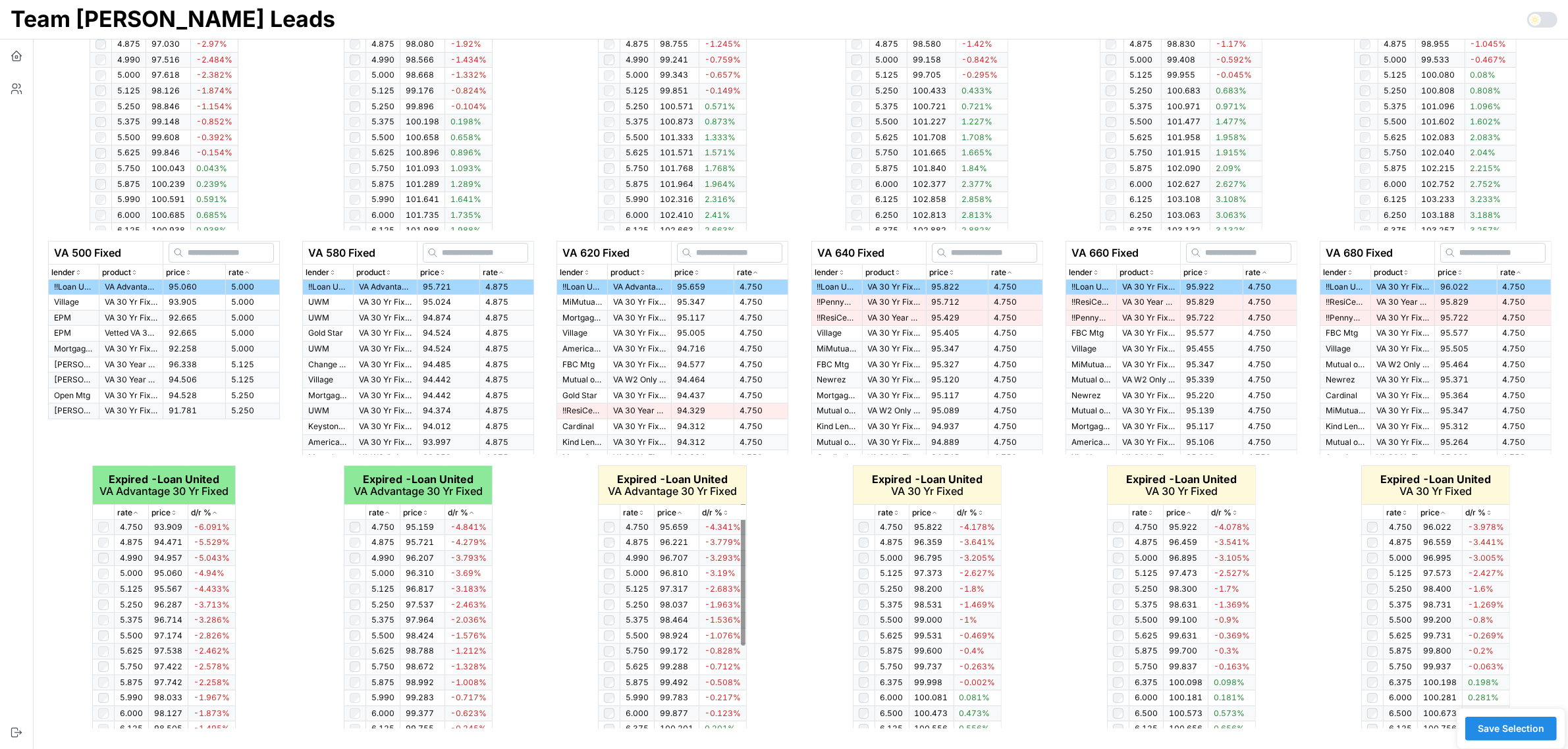
click at [639, 513] on icon "button" at bounding box center [641, 513] width 7 height 8
click at [641, 513] on icon "button" at bounding box center [641, 513] width 3 height 2
click at [637, 514] on p "rate" at bounding box center [630, 513] width 15 height 12
click at [896, 508] on div "rate" at bounding box center [892, 513] width 28 height 12
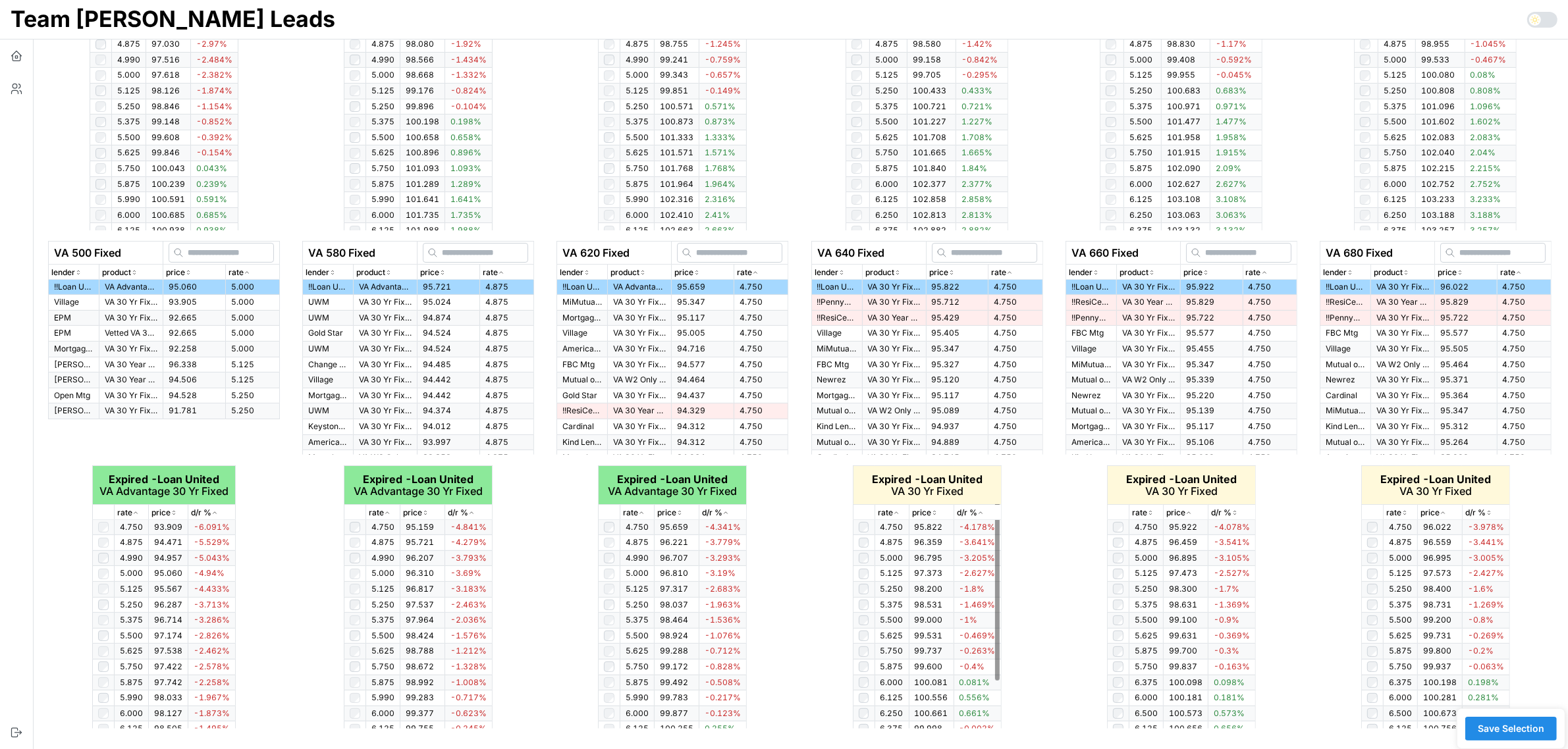
click at [896, 508] on div "rate" at bounding box center [892, 513] width 28 height 12
click at [894, 511] on icon "button" at bounding box center [896, 513] width 7 height 8
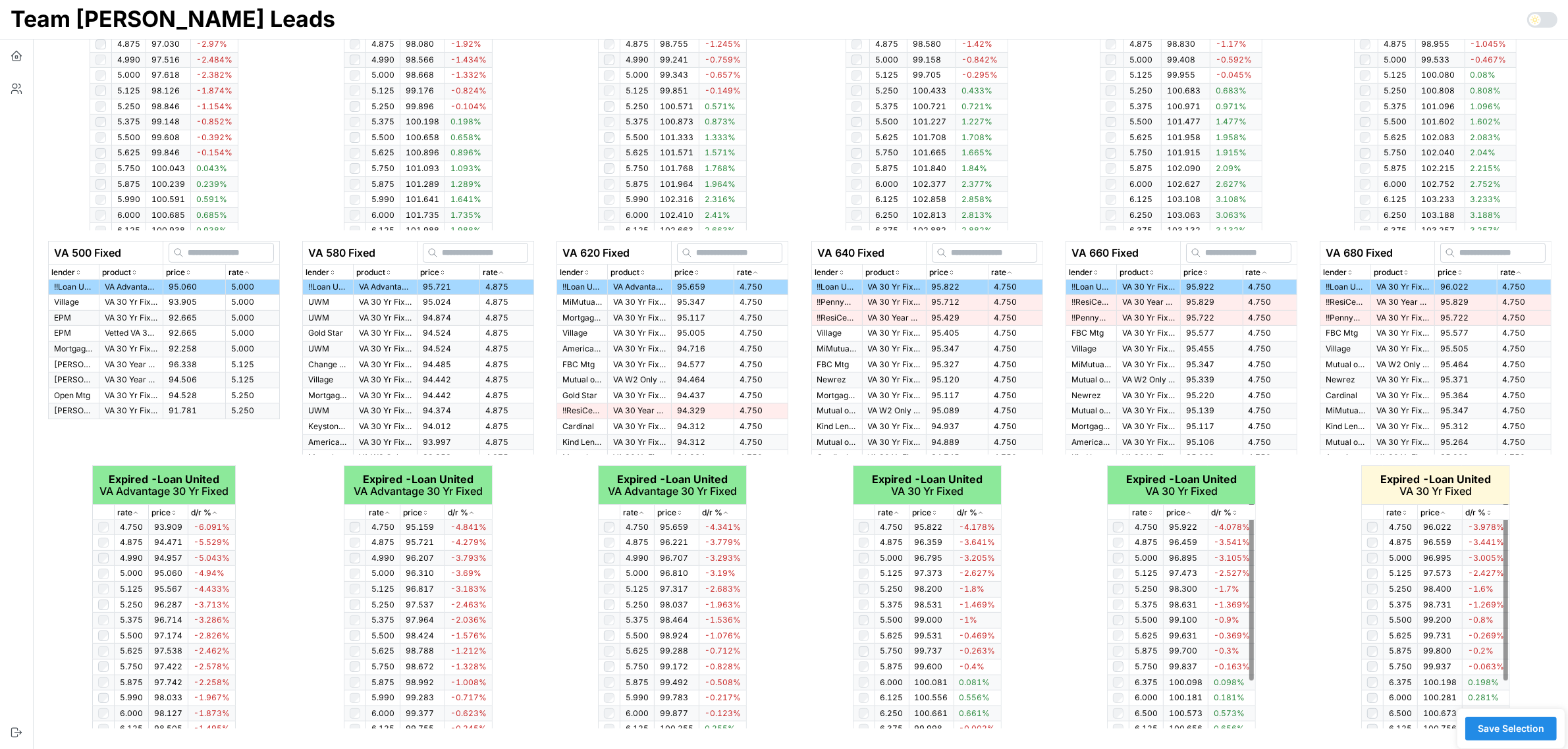
click at [1406, 513] on icon "button" at bounding box center [1405, 513] width 7 height 8
click at [1406, 513] on icon "button" at bounding box center [1404, 513] width 3 height 2
click at [1146, 513] on p "rate" at bounding box center [1140, 513] width 15 height 12
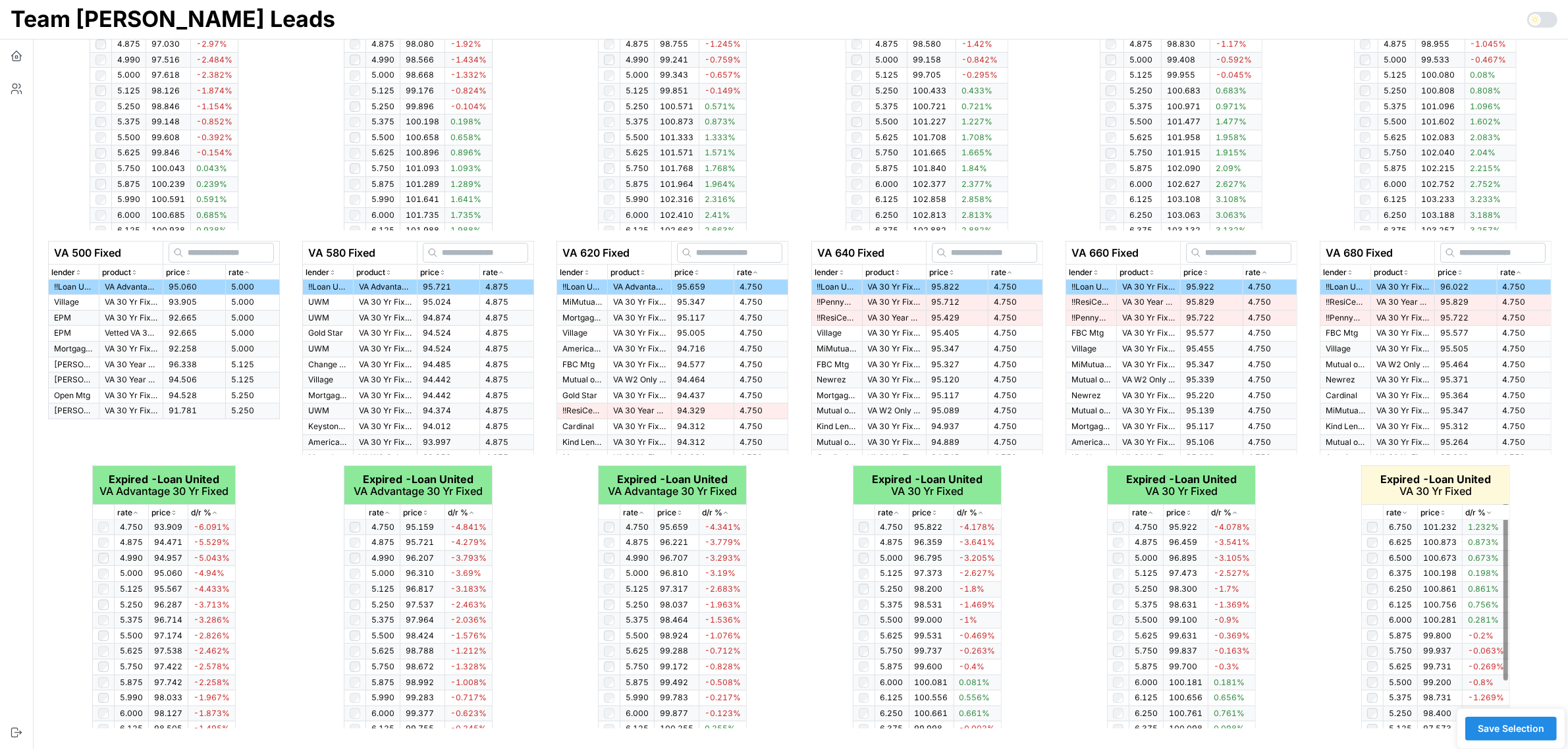
click at [1410, 513] on div "rate" at bounding box center [1400, 513] width 28 height 12
click at [1530, 724] on span "Save Selection" at bounding box center [1510, 728] width 66 height 23
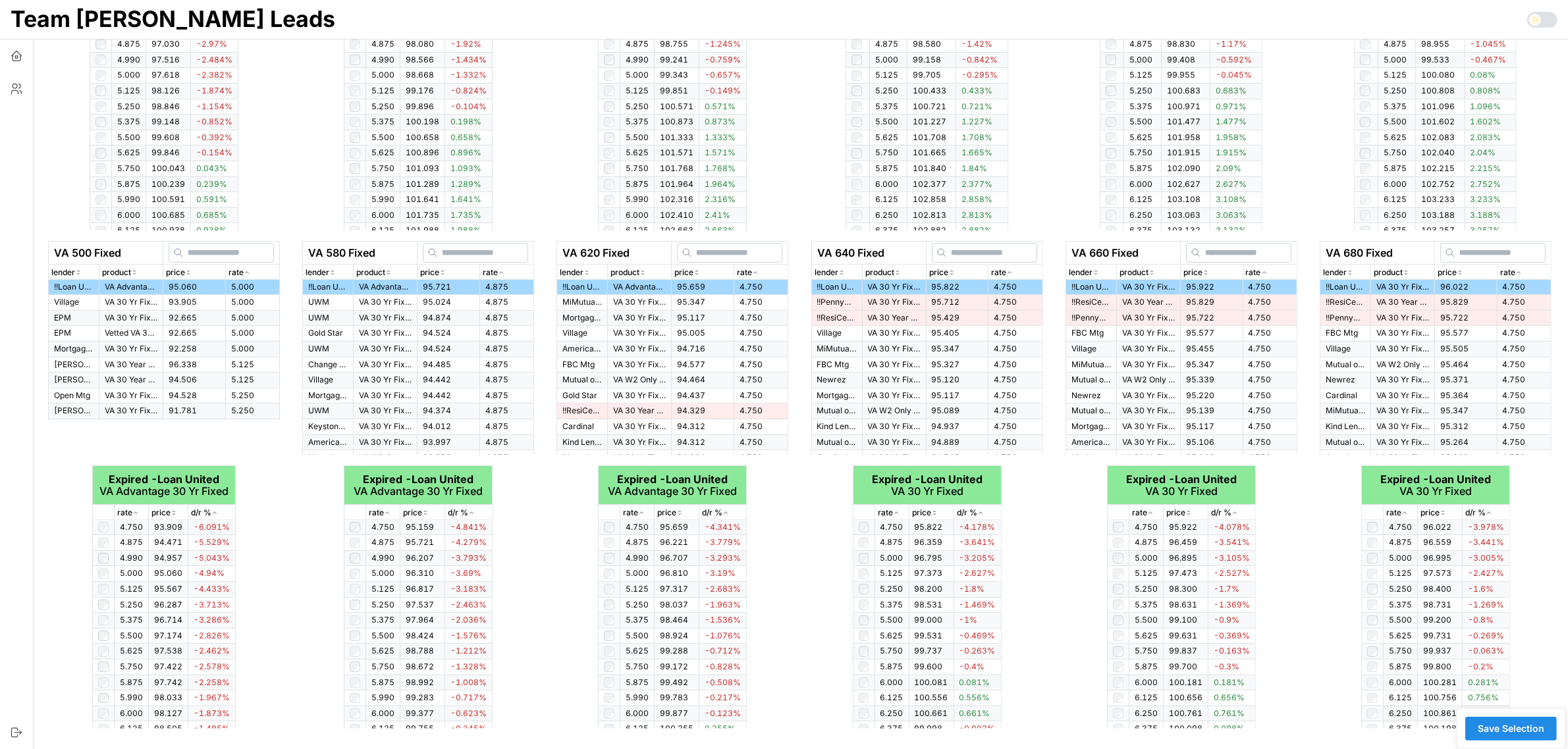
click at [1524, 728] on span "Save Selection" at bounding box center [1510, 728] width 66 height 23
drag, startPoint x: 1512, startPoint y: 728, endPoint x: 1360, endPoint y: 633, distance: 179.2
click at [1512, 729] on span "Save Selection" at bounding box center [1510, 728] width 66 height 23
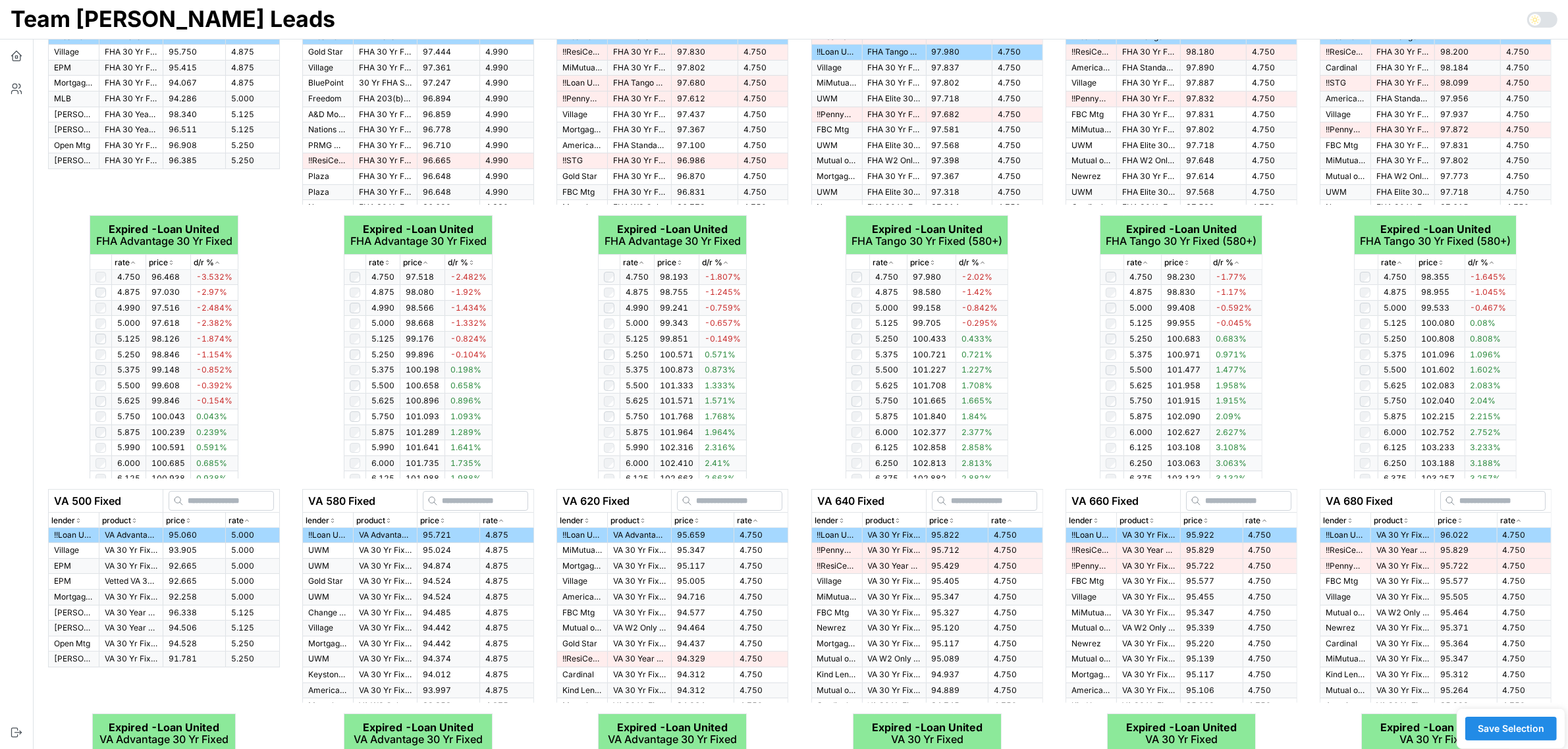
scroll to position [0, 0]
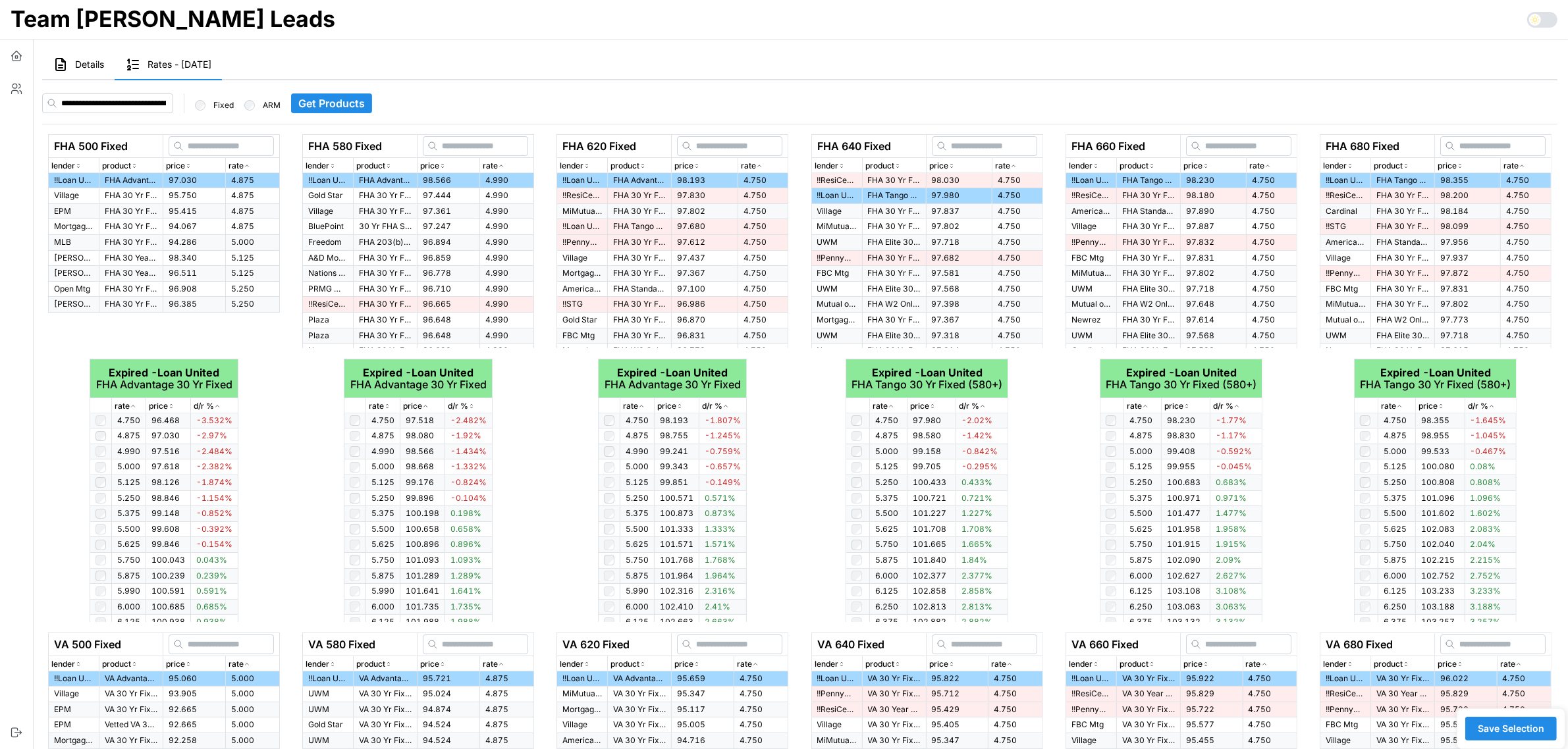
click at [79, 63] on span "Details" at bounding box center [90, 64] width 29 height 9
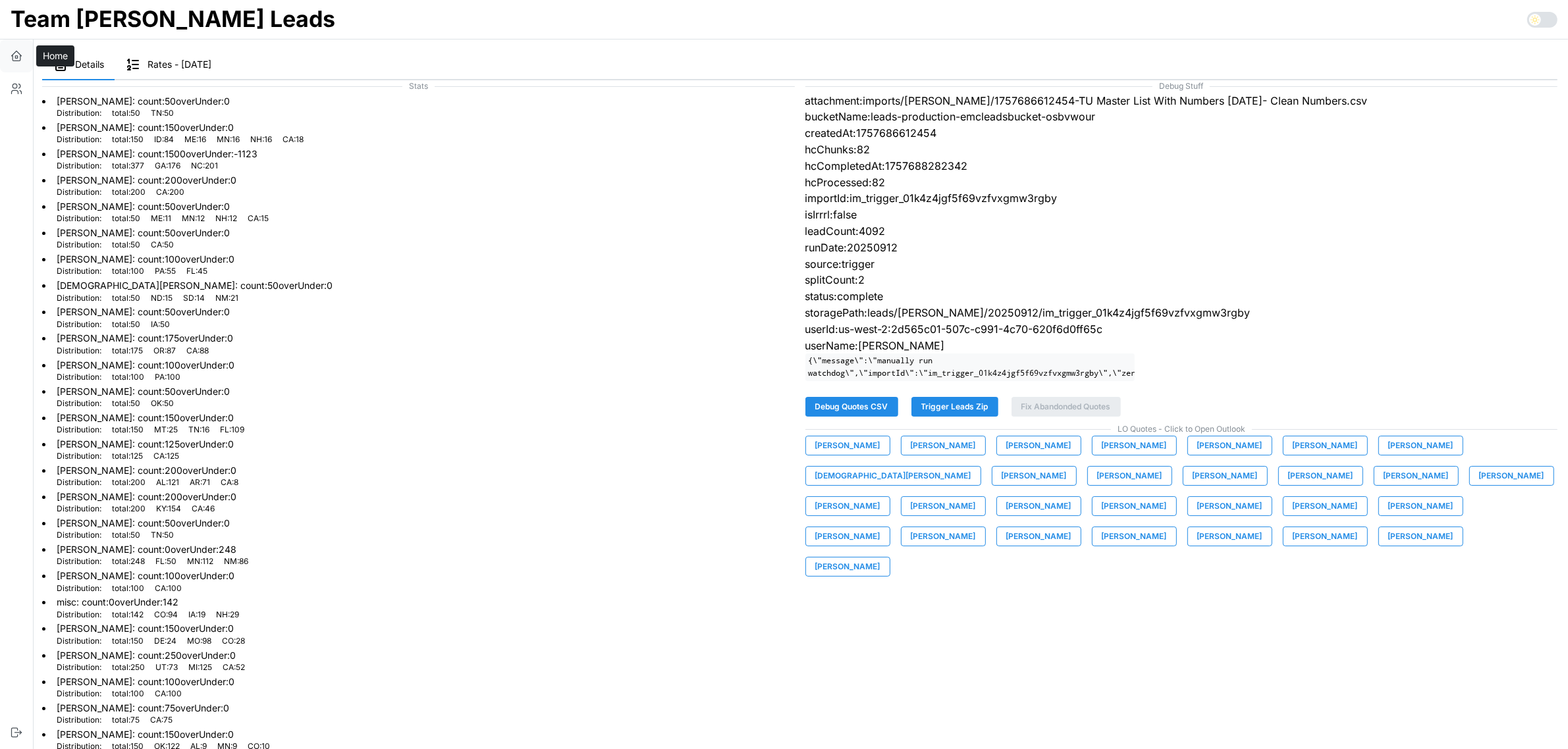
click at [18, 48] on button "button" at bounding box center [16, 56] width 33 height 33
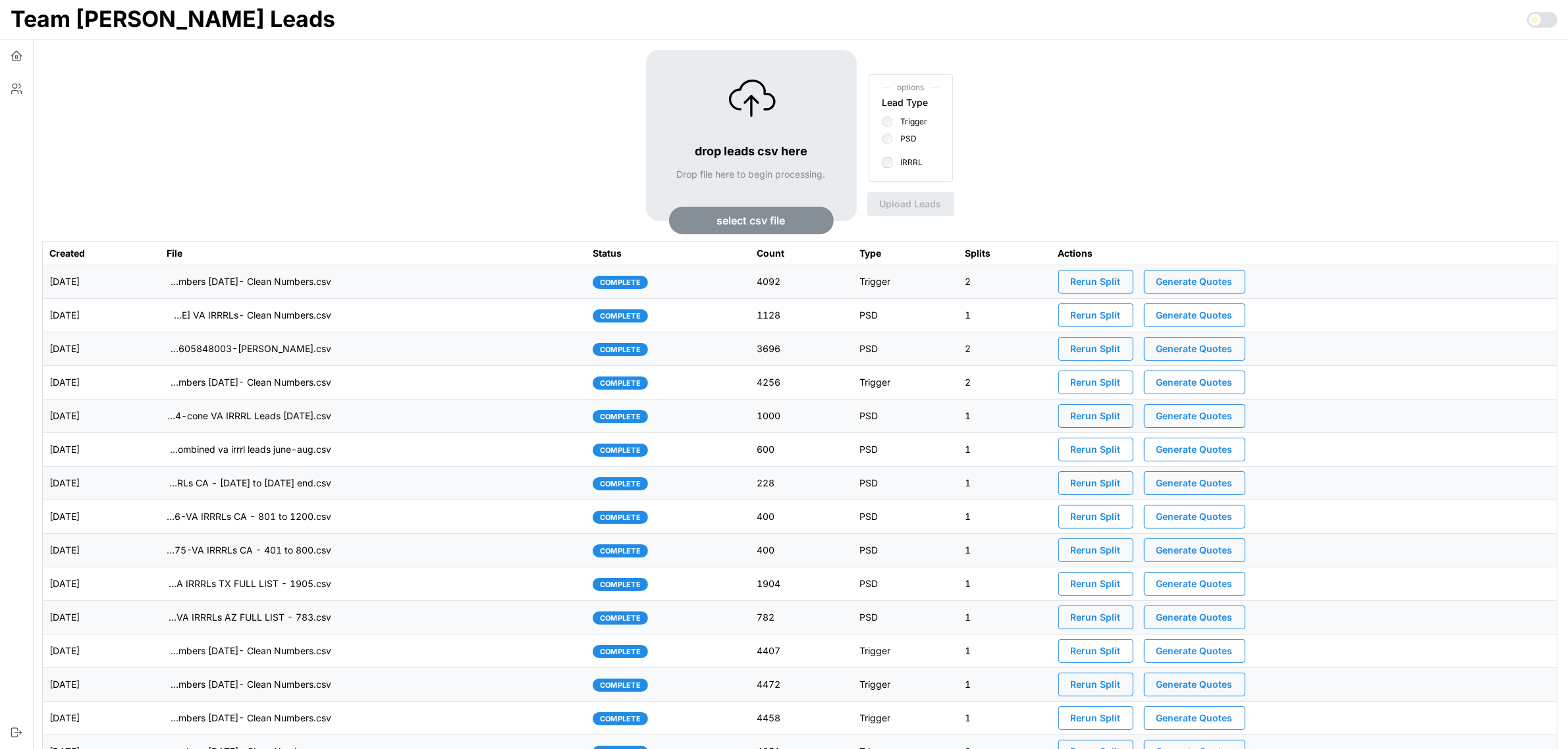
click at [1233, 280] on span "Generate Quotes" at bounding box center [1194, 282] width 76 height 23
click at [160, 292] on td "[DATE]" at bounding box center [101, 282] width 117 height 34
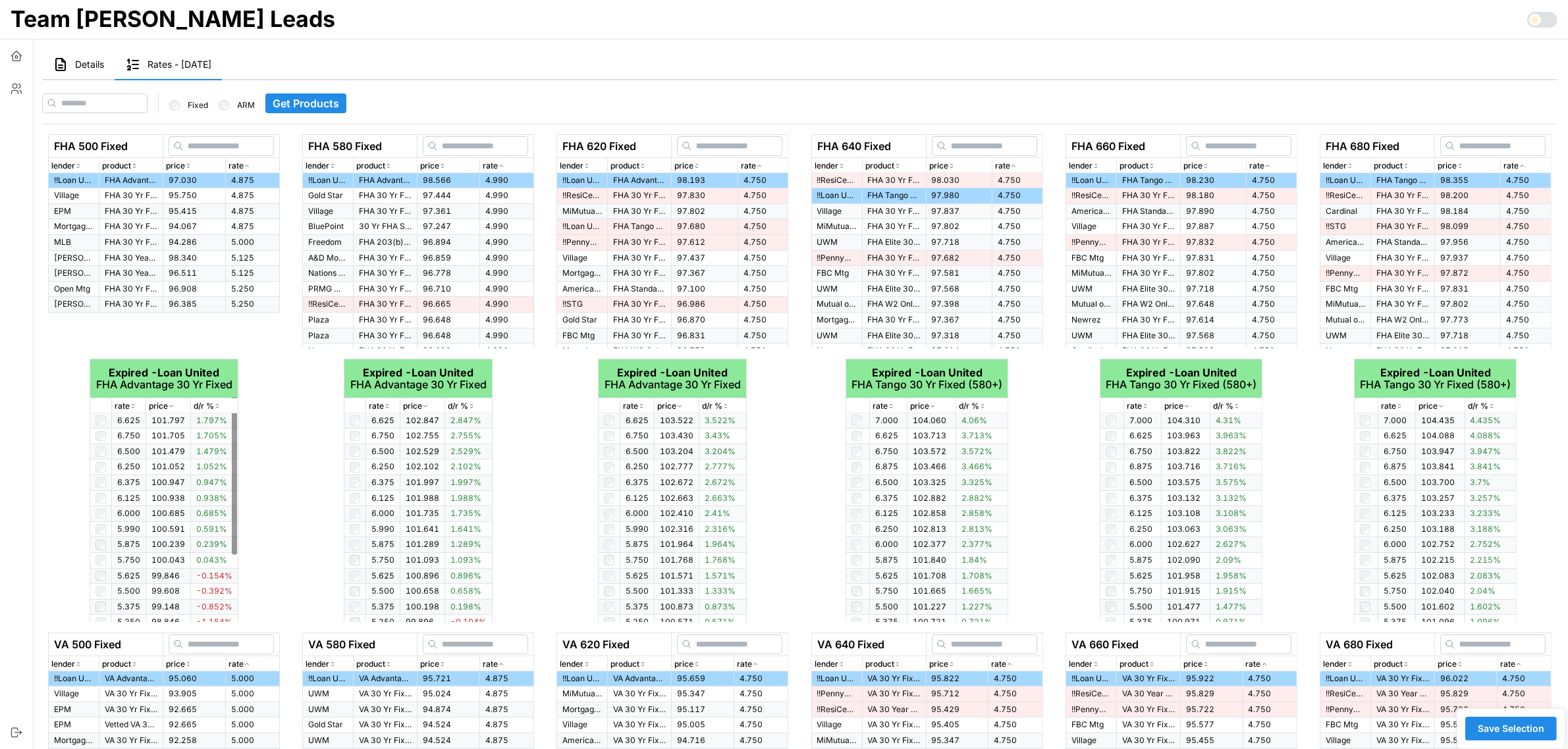
click at [88, 77] on button "Details" at bounding box center [78, 65] width 73 height 30
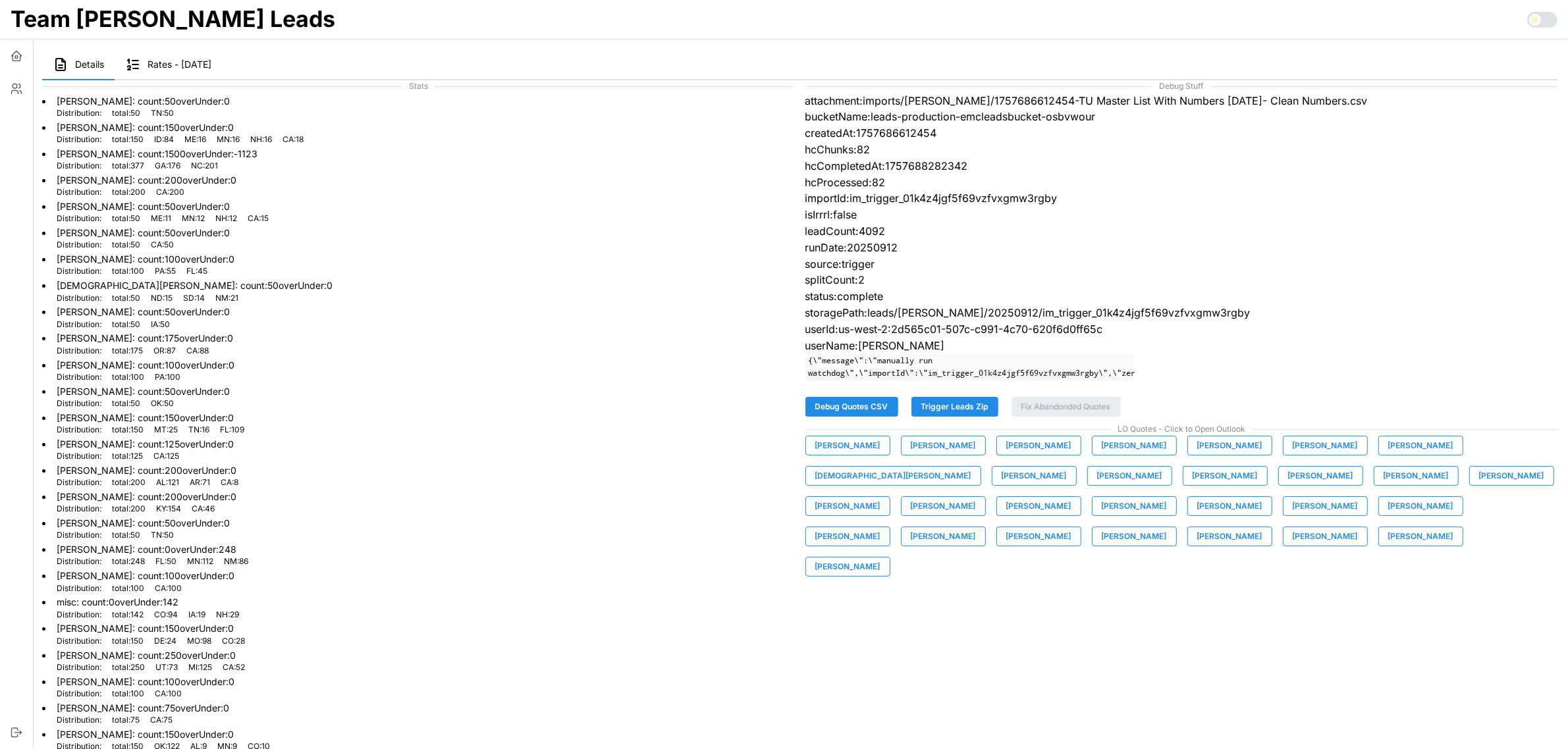
click at [878, 455] on span "[PERSON_NAME]" at bounding box center [848, 445] width 65 height 19
click at [926, 450] on span "[PERSON_NAME]" at bounding box center [943, 445] width 65 height 19
click at [1033, 452] on span "[PERSON_NAME]" at bounding box center [1038, 445] width 65 height 19
click at [1119, 455] on span "[PERSON_NAME]" at bounding box center [1134, 445] width 65 height 19
click at [1199, 450] on span "[PERSON_NAME]" at bounding box center [1229, 445] width 65 height 19
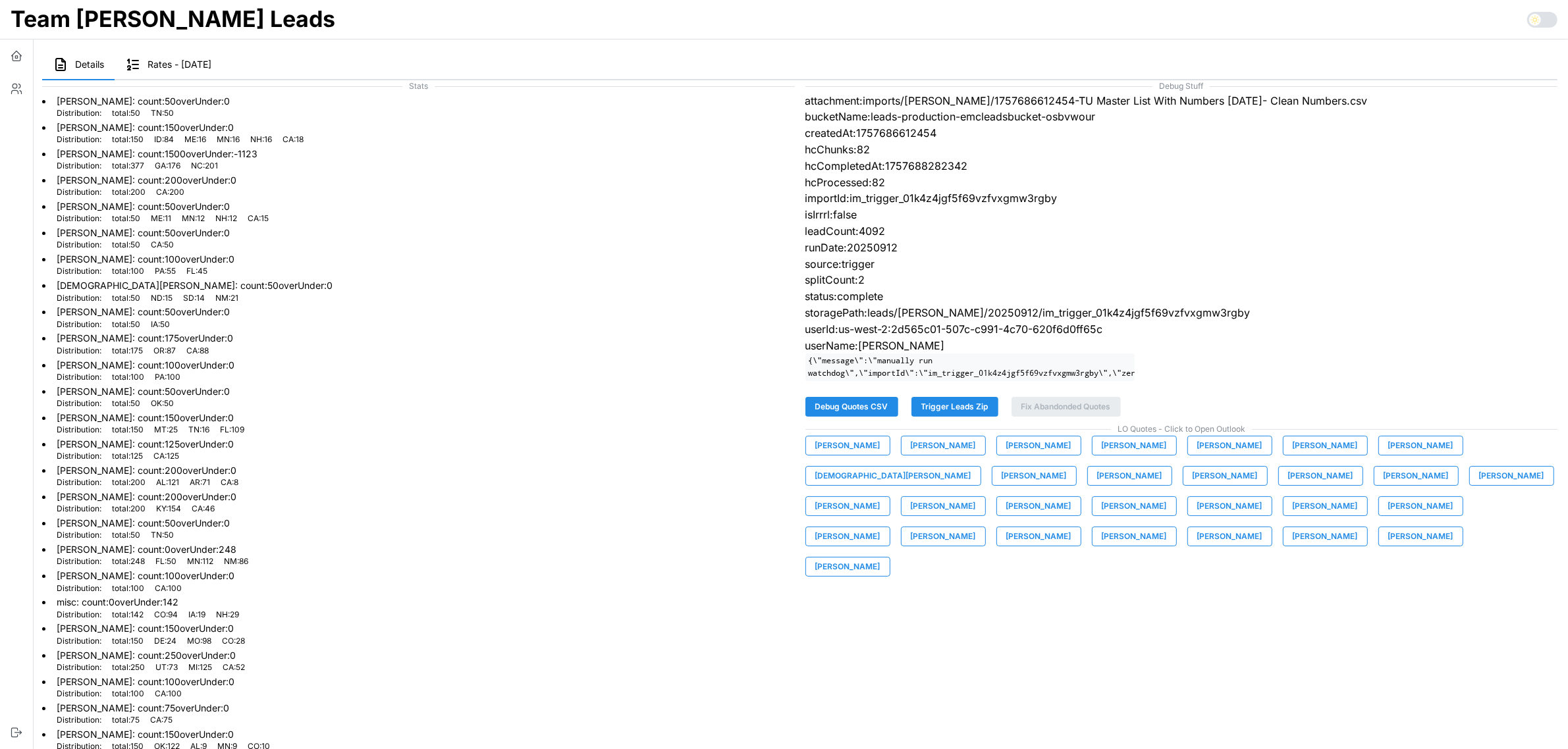
click at [1303, 455] on span "[PERSON_NAME]" at bounding box center [1325, 445] width 65 height 19
click at [1403, 455] on span "[PERSON_NAME]" at bounding box center [1420, 445] width 65 height 19
click at [971, 467] on span "[DEMOGRAPHIC_DATA][PERSON_NAME]" at bounding box center [894, 476] width 156 height 19
click at [1001, 484] on span "[PERSON_NAME]" at bounding box center [1033, 476] width 65 height 19
click at [1097, 485] on span "[PERSON_NAME]" at bounding box center [1129, 476] width 65 height 19
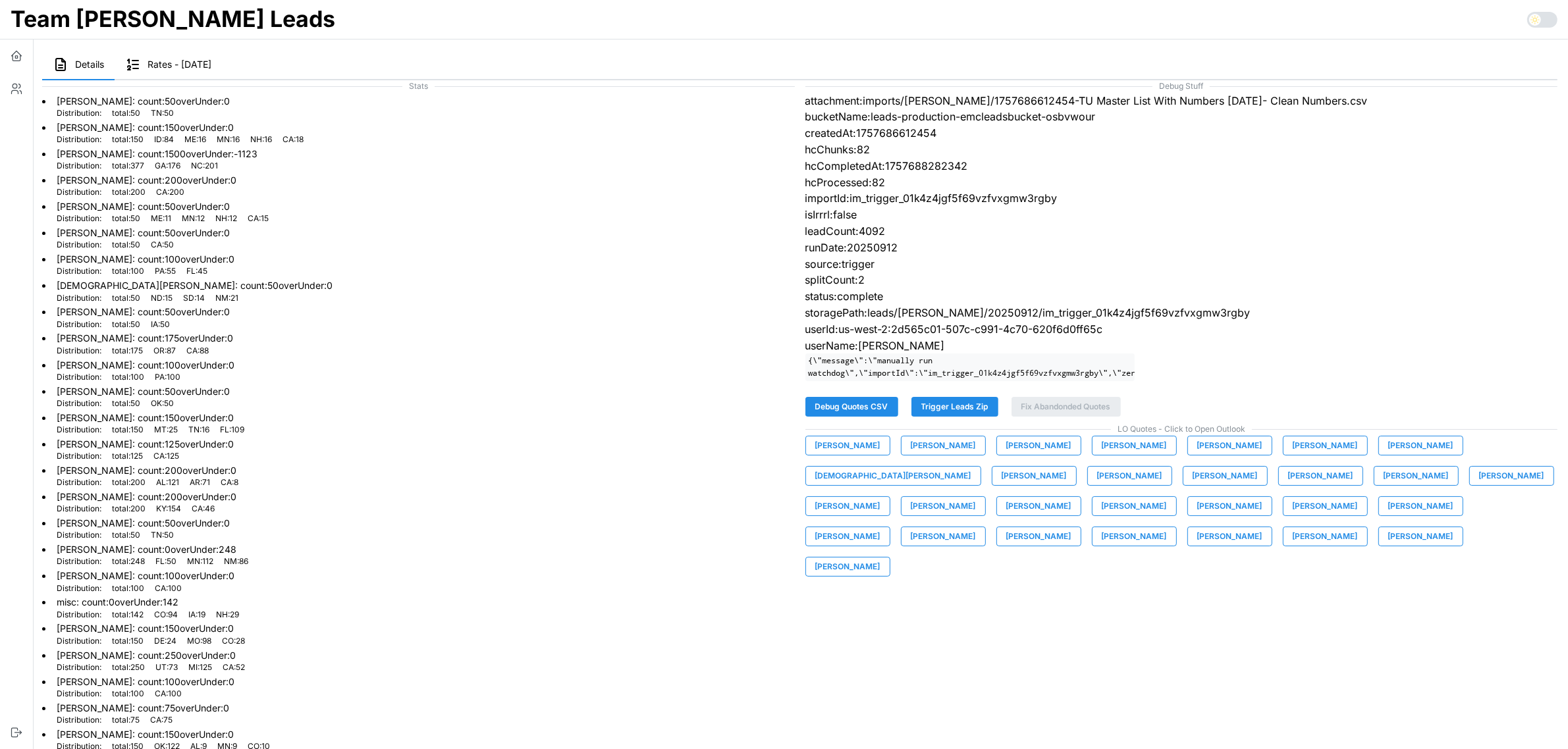
click at [1192, 485] on span "[PERSON_NAME]" at bounding box center [1225, 476] width 65 height 19
click at [1288, 485] on span "[PERSON_NAME]" at bounding box center [1320, 476] width 65 height 19
click at [1384, 485] on span "[PERSON_NAME]" at bounding box center [1416, 476] width 65 height 19
click at [1479, 485] on span "[PERSON_NAME]" at bounding box center [1511, 476] width 65 height 19
click at [881, 497] on span "[PERSON_NAME]" at bounding box center [848, 506] width 65 height 19
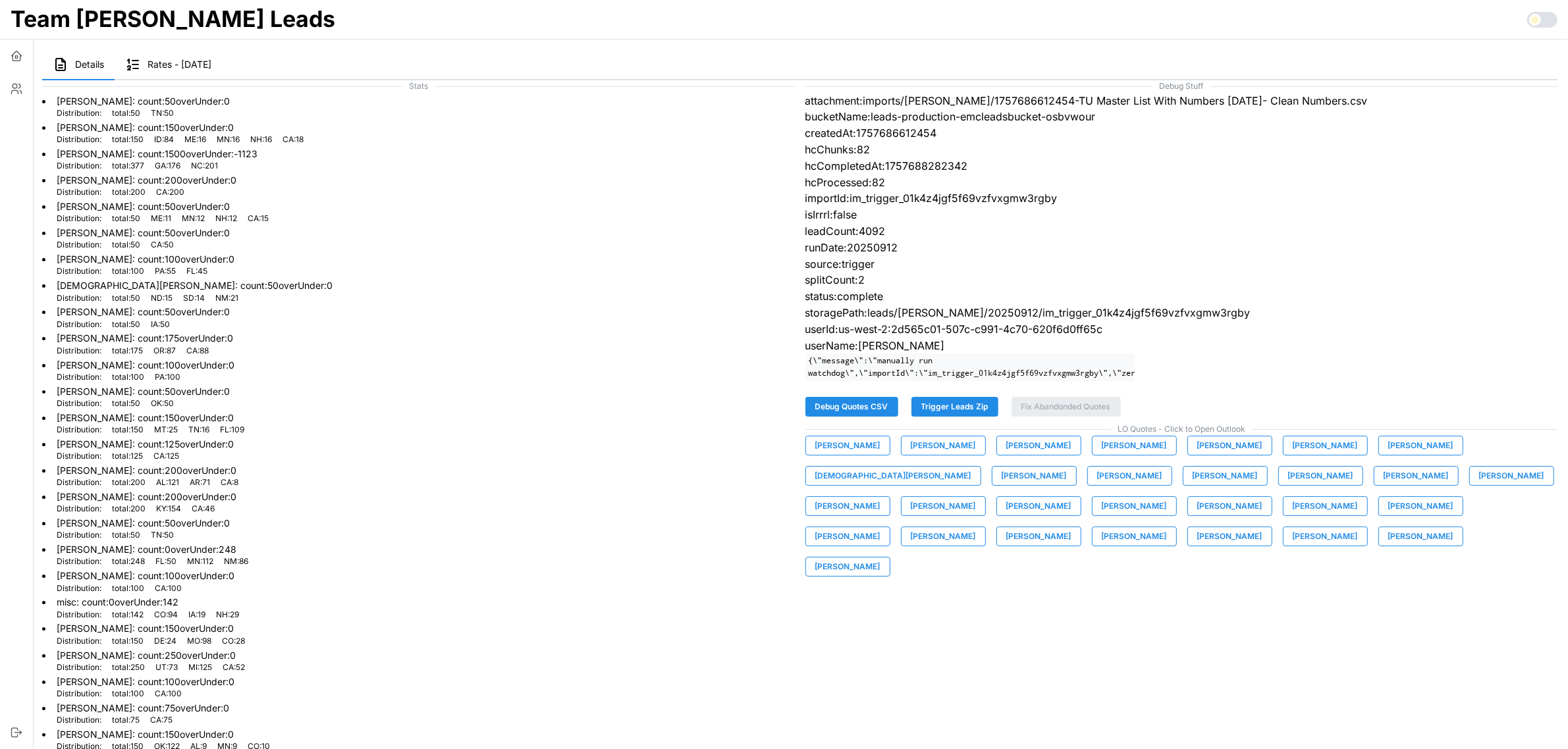
click at [976, 497] on span "[PERSON_NAME]" at bounding box center [943, 506] width 65 height 19
click at [1071, 497] on span "[PERSON_NAME]" at bounding box center [1038, 506] width 65 height 19
click at [1197, 515] on span "[PERSON_NAME]" at bounding box center [1229, 506] width 65 height 19
click at [1293, 515] on span "[PERSON_NAME]" at bounding box center [1325, 506] width 65 height 19
click at [1388, 509] on span "[PERSON_NAME]" at bounding box center [1420, 506] width 65 height 19
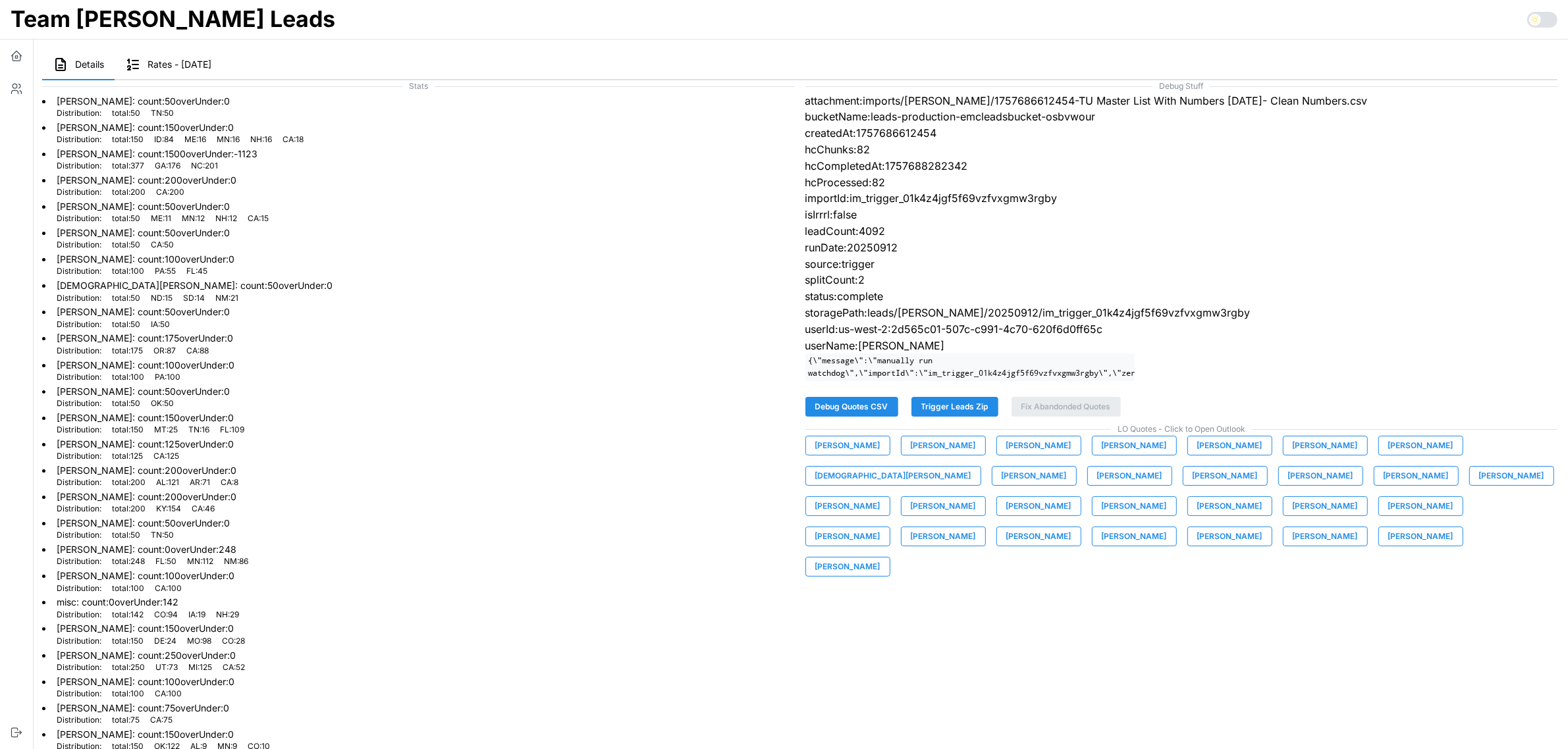
click at [881, 528] on span "[PERSON_NAME]" at bounding box center [848, 537] width 65 height 19
click at [976, 528] on span "[PERSON_NAME]" at bounding box center [943, 537] width 65 height 19
click at [1071, 528] on span "[PERSON_NAME]" at bounding box center [1038, 537] width 65 height 19
click at [1167, 528] on span "[PERSON_NAME]" at bounding box center [1134, 537] width 65 height 19
click at [1262, 528] on span "[PERSON_NAME]" at bounding box center [1229, 537] width 65 height 19
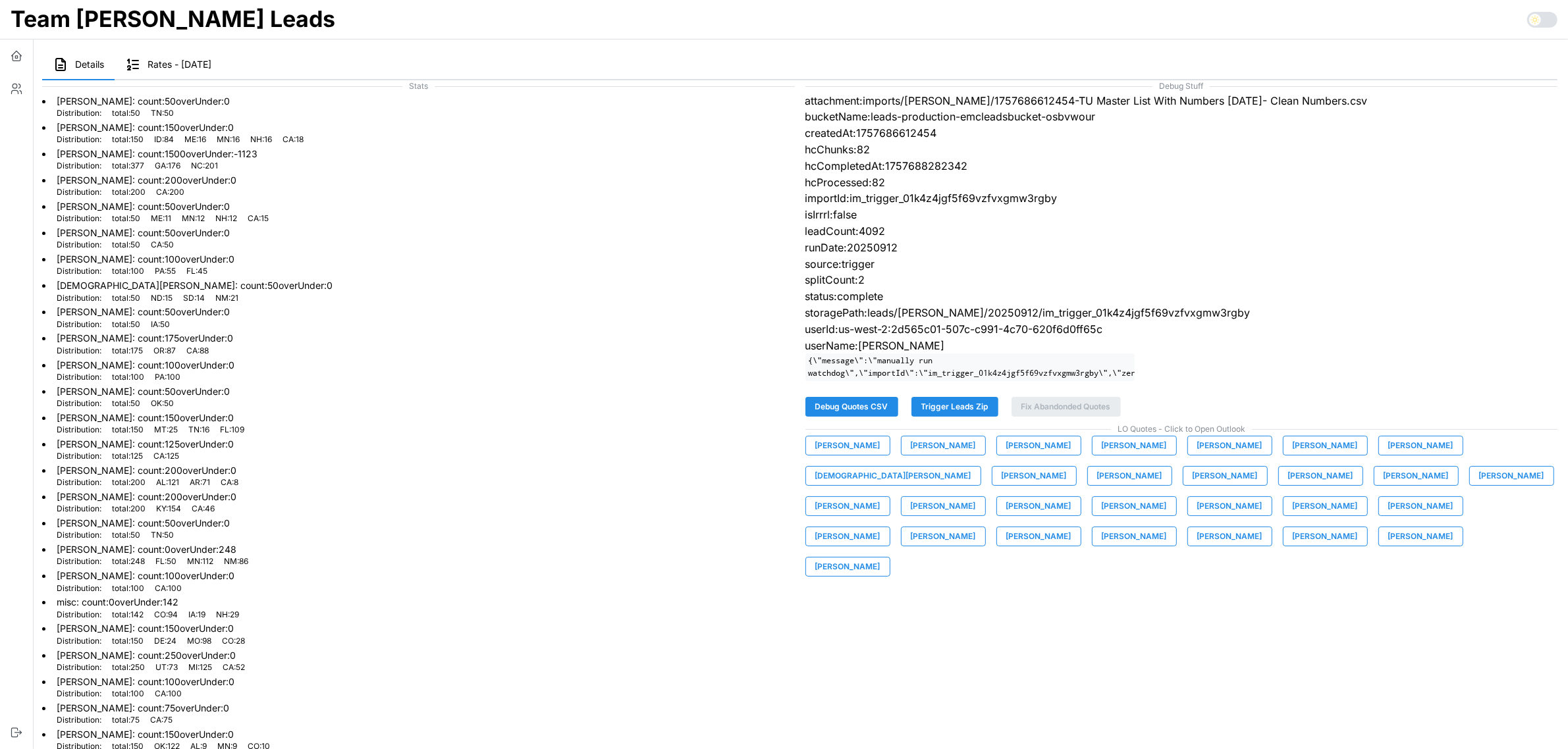
click at [1293, 546] on span "[PERSON_NAME]" at bounding box center [1325, 537] width 65 height 19
click at [1388, 546] on span "[PERSON_NAME]" at bounding box center [1420, 537] width 65 height 19
click at [881, 558] on span "[PERSON_NAME]" at bounding box center [848, 567] width 65 height 19
